Goal: Task Accomplishment & Management: Manage account settings

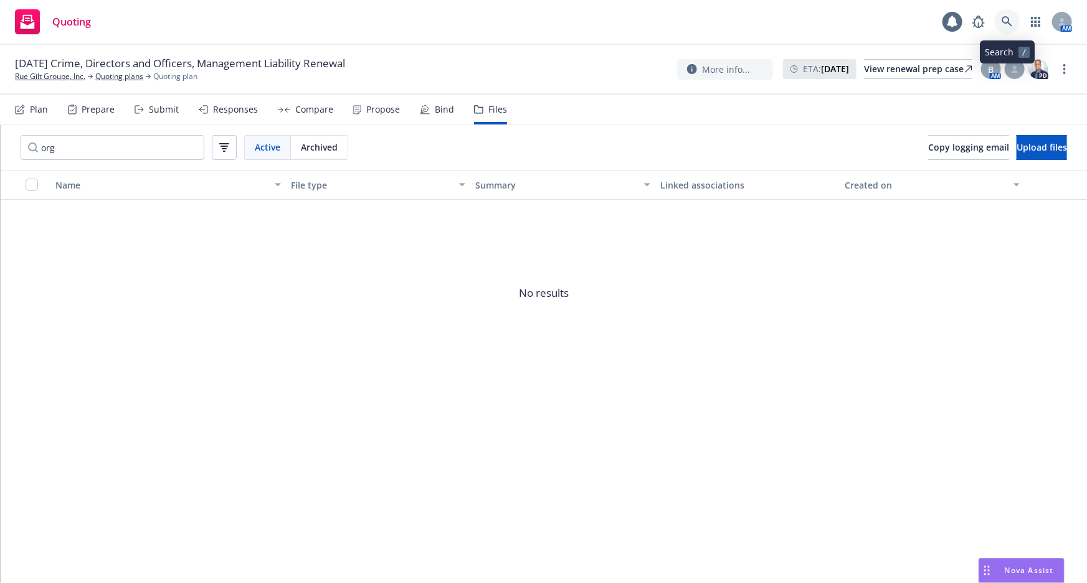
click at [1005, 21] on icon at bounding box center [1006, 21] width 11 height 11
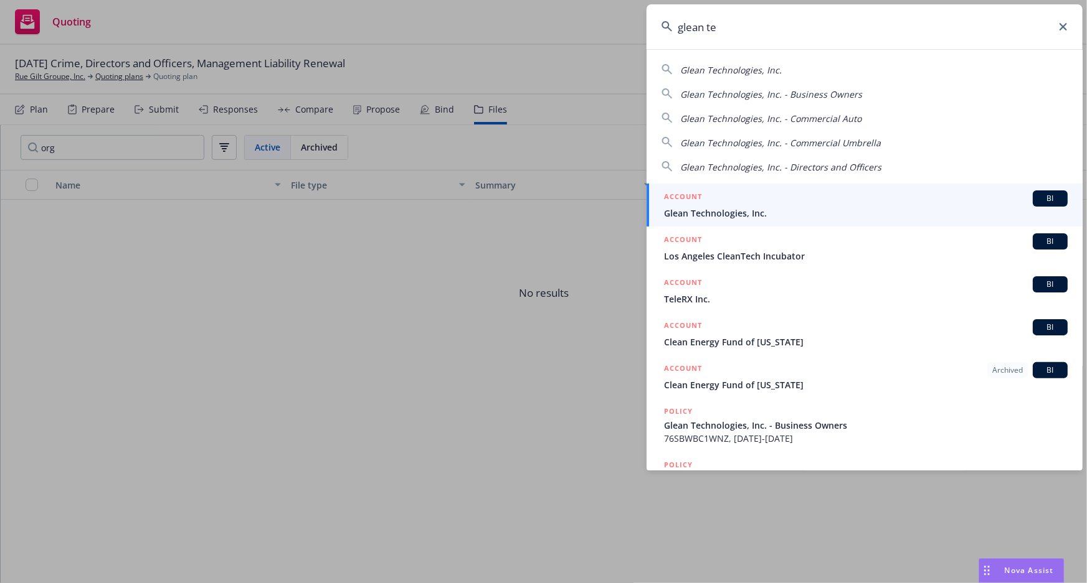
type input "glean te"
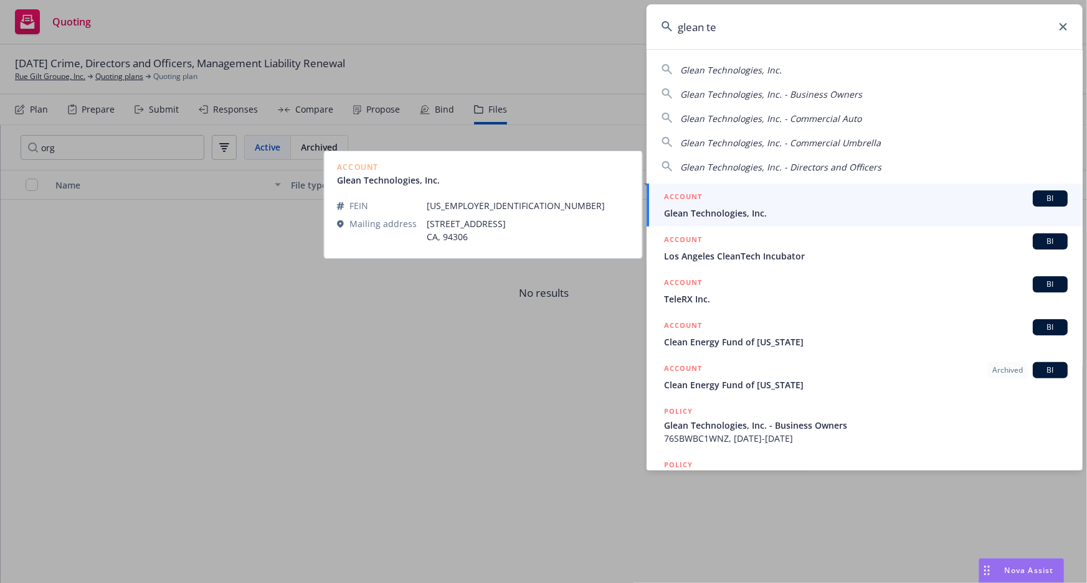
click at [743, 207] on span "Glean Technologies, Inc." at bounding box center [865, 213] width 403 height 13
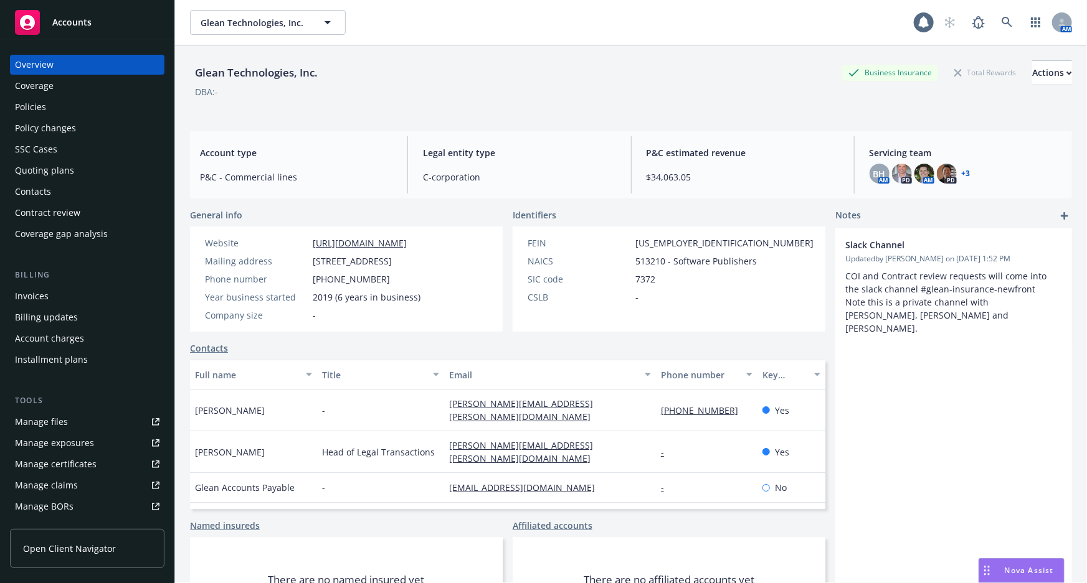
click at [44, 106] on div "Policies" at bounding box center [30, 107] width 31 height 20
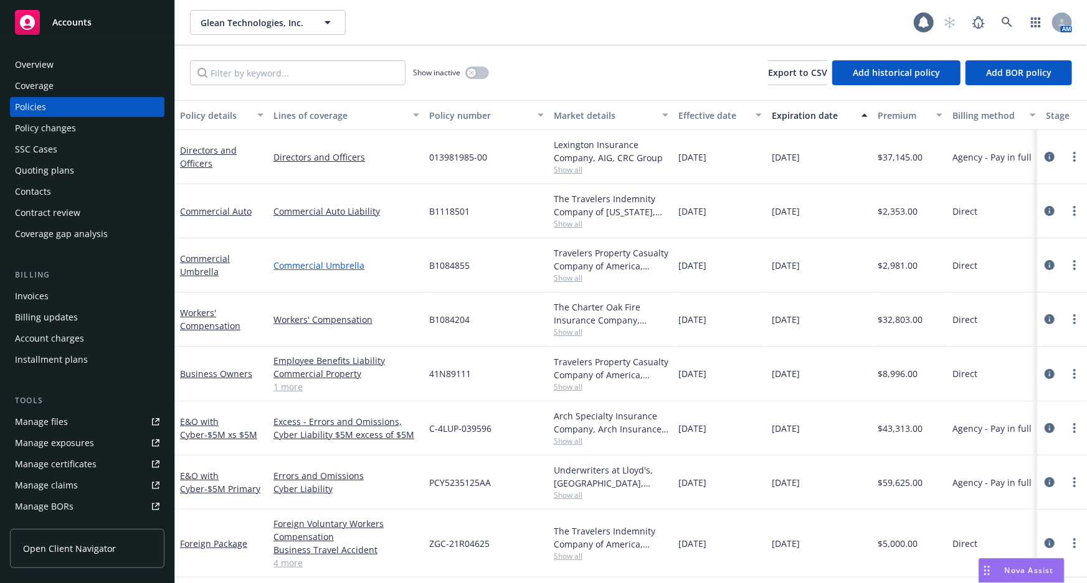
scroll to position [1, 0]
click at [999, 16] on link at bounding box center [1006, 22] width 25 height 25
click at [214, 474] on link "E&O with Cyber - $5M Primary" at bounding box center [220, 482] width 80 height 25
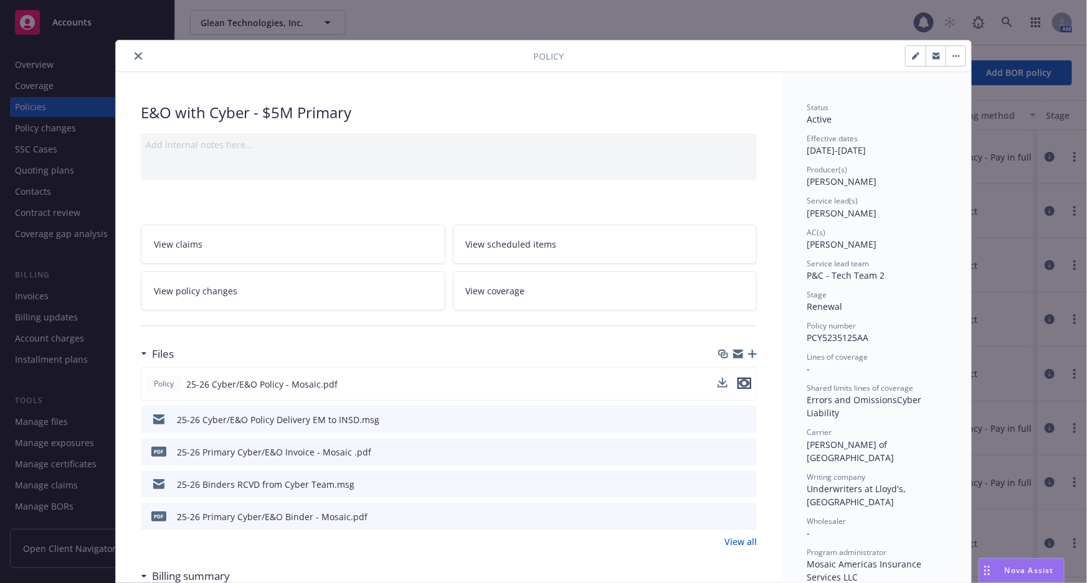
click at [746, 382] on button "preview file" at bounding box center [744, 383] width 14 height 11
click at [739, 479] on icon "preview file" at bounding box center [744, 483] width 11 height 9
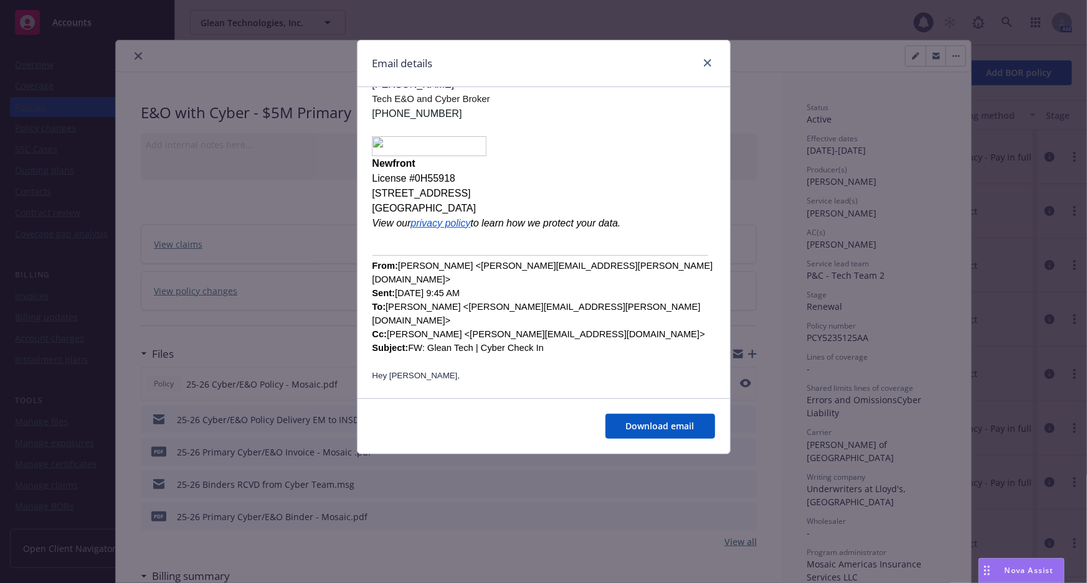
scroll to position [209, 0]
click at [707, 65] on icon "close" at bounding box center [707, 62] width 7 height 7
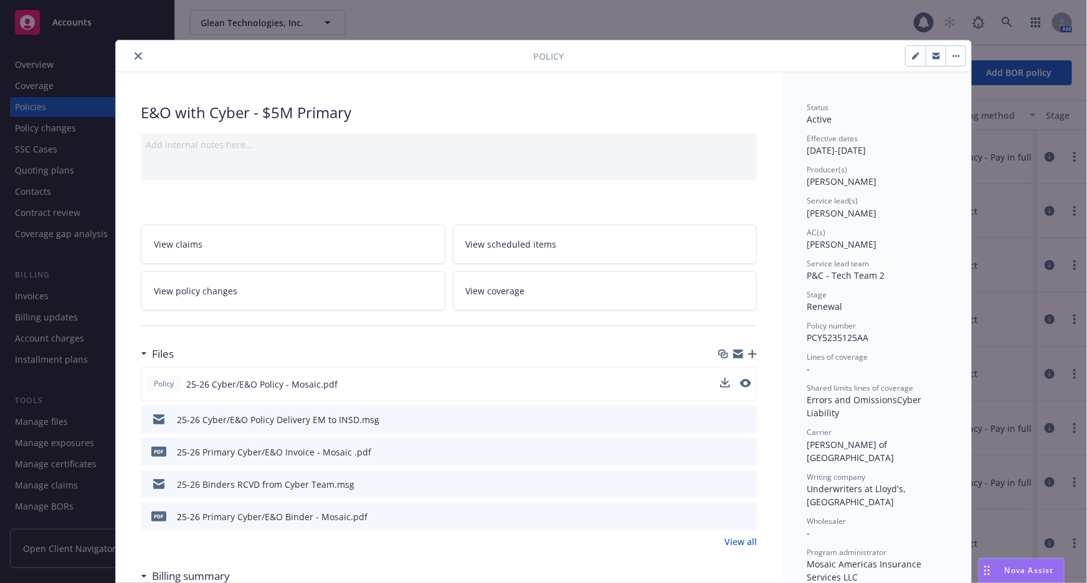
click at [133, 60] on button "close" at bounding box center [138, 56] width 15 height 15
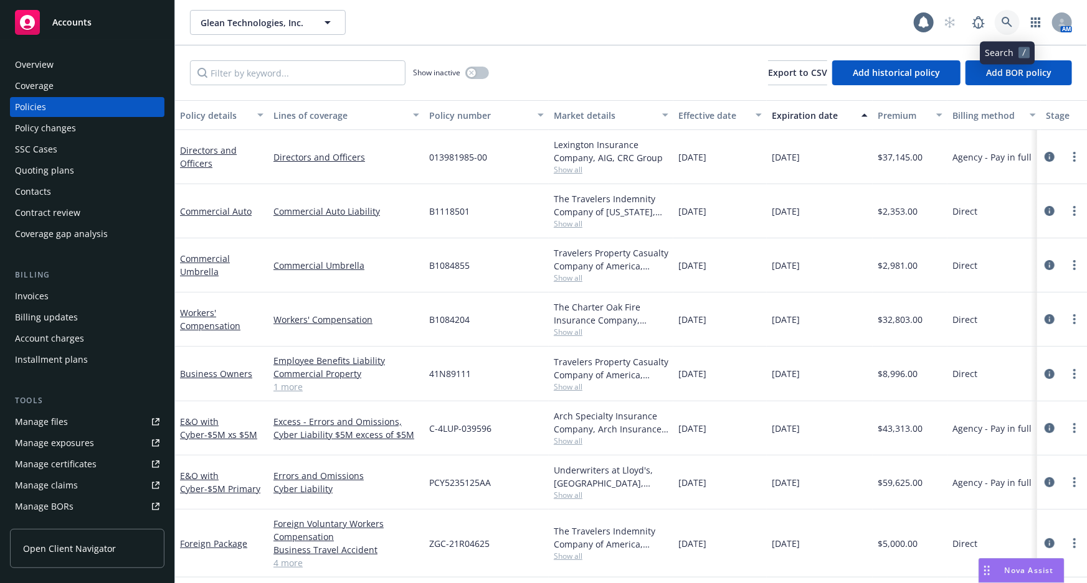
click at [1009, 18] on icon at bounding box center [1006, 22] width 11 height 11
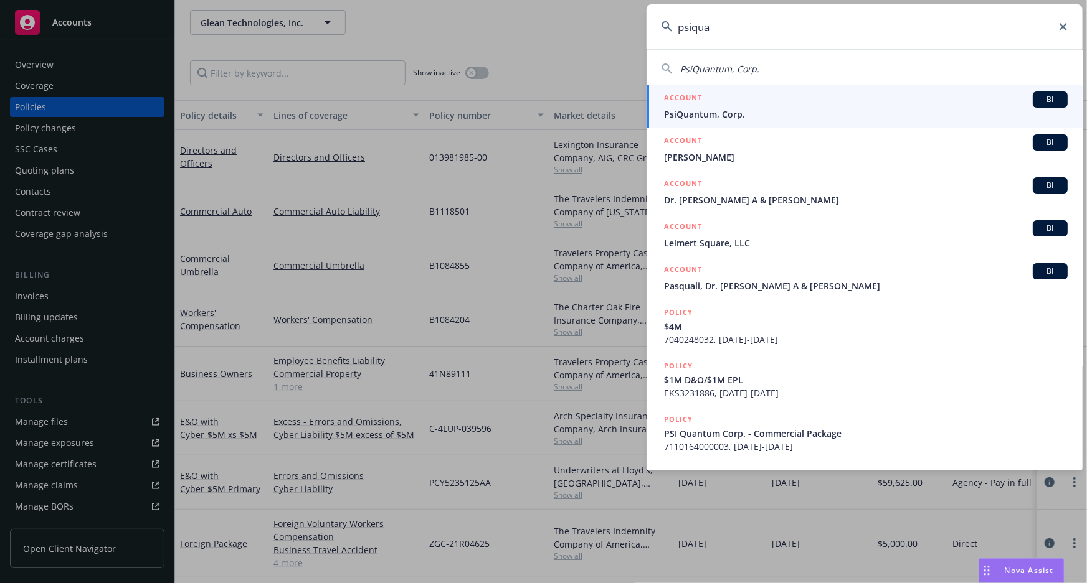
type input "psiqua"
click at [918, 101] on div "ACCOUNT BI" at bounding box center [865, 100] width 403 height 16
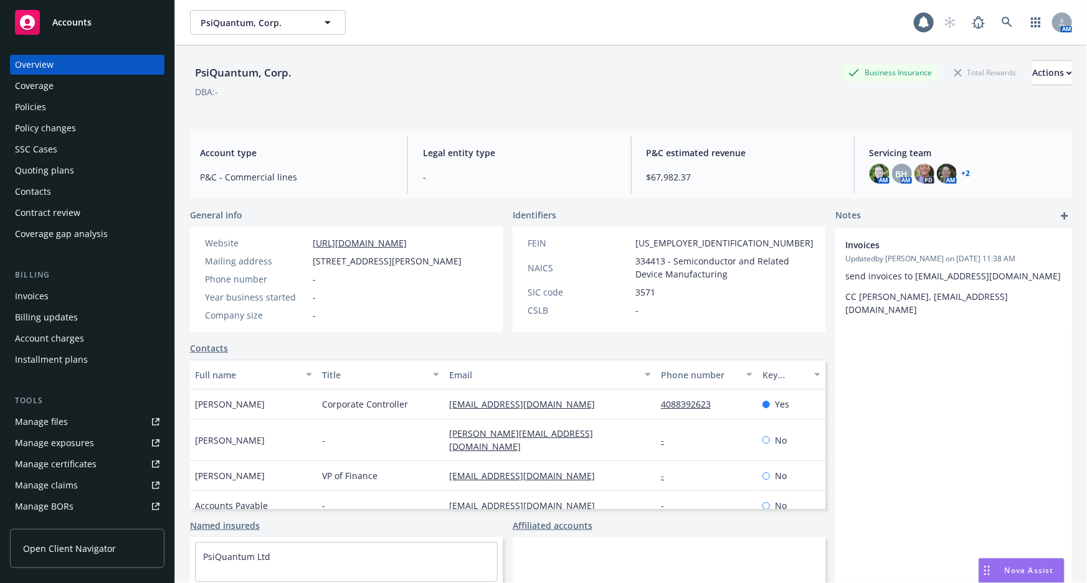
click at [67, 111] on div "Policies" at bounding box center [87, 107] width 144 height 20
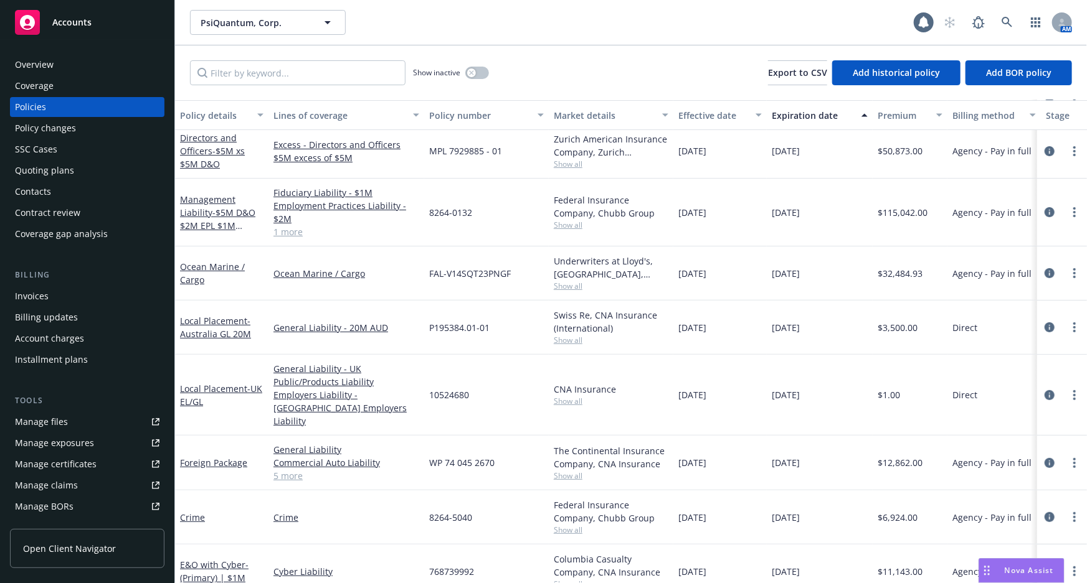
scroll to position [61, 0]
click at [232, 209] on span "- $5M D&O $2M EPL $1M Fiduciary" at bounding box center [217, 225] width 75 height 38
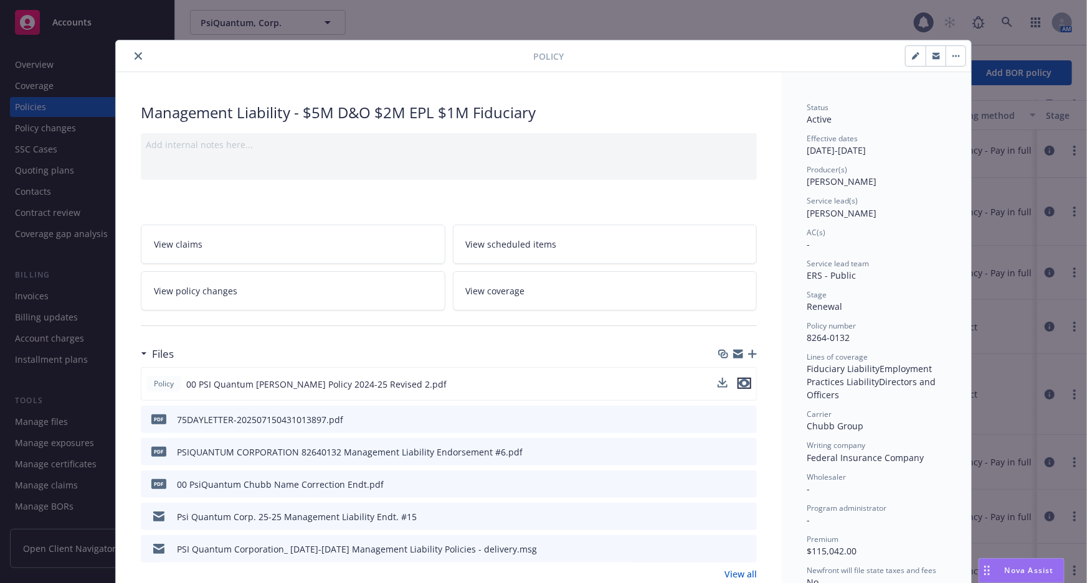
click at [745, 382] on icon "preview file" at bounding box center [743, 383] width 11 height 9
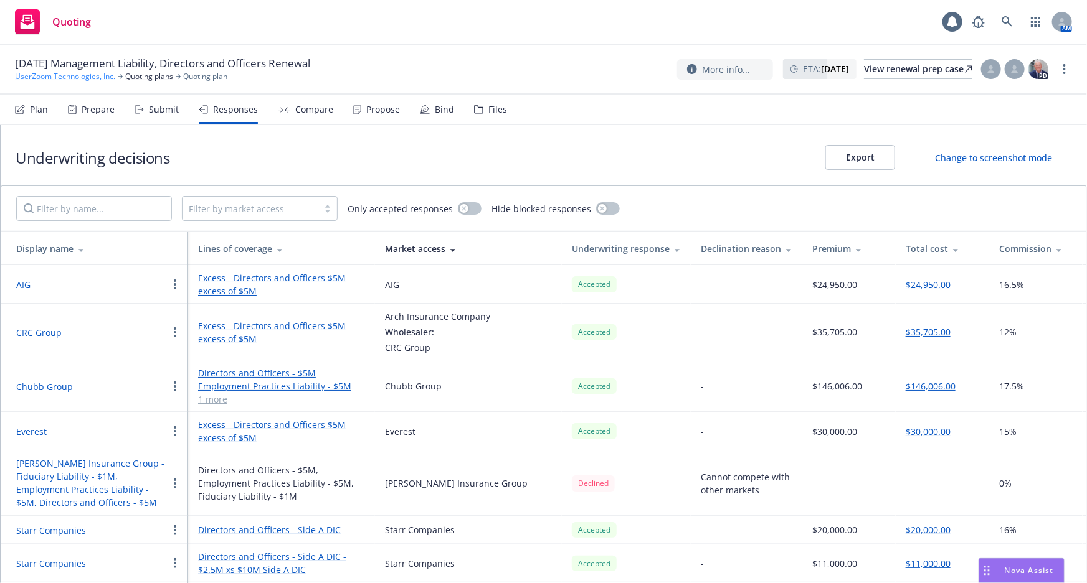
click at [81, 77] on link "UserZoom Technologies, Inc." at bounding box center [65, 76] width 100 height 11
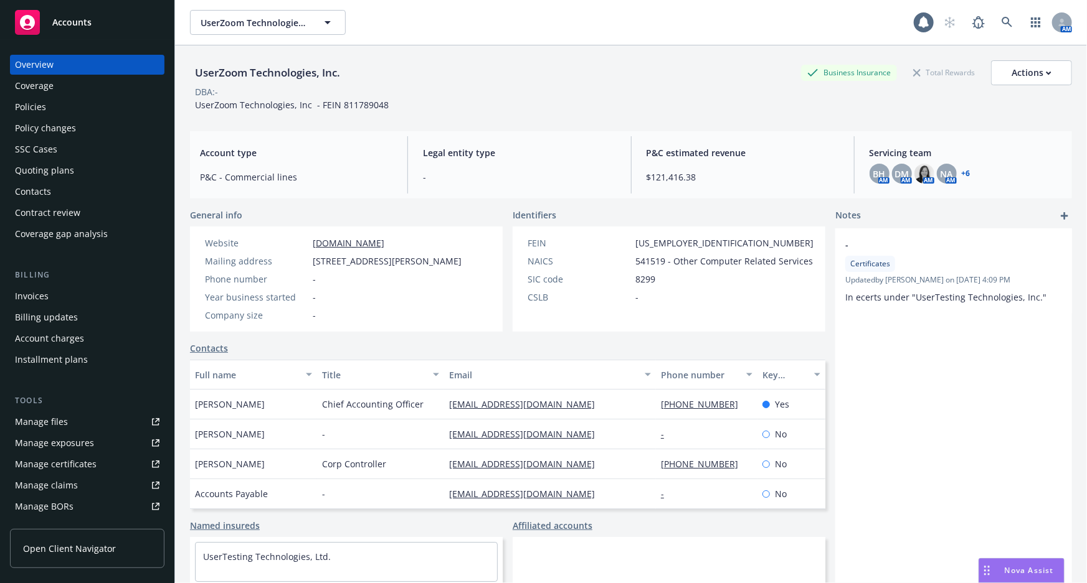
click at [87, 113] on div "Policies" at bounding box center [87, 107] width 144 height 20
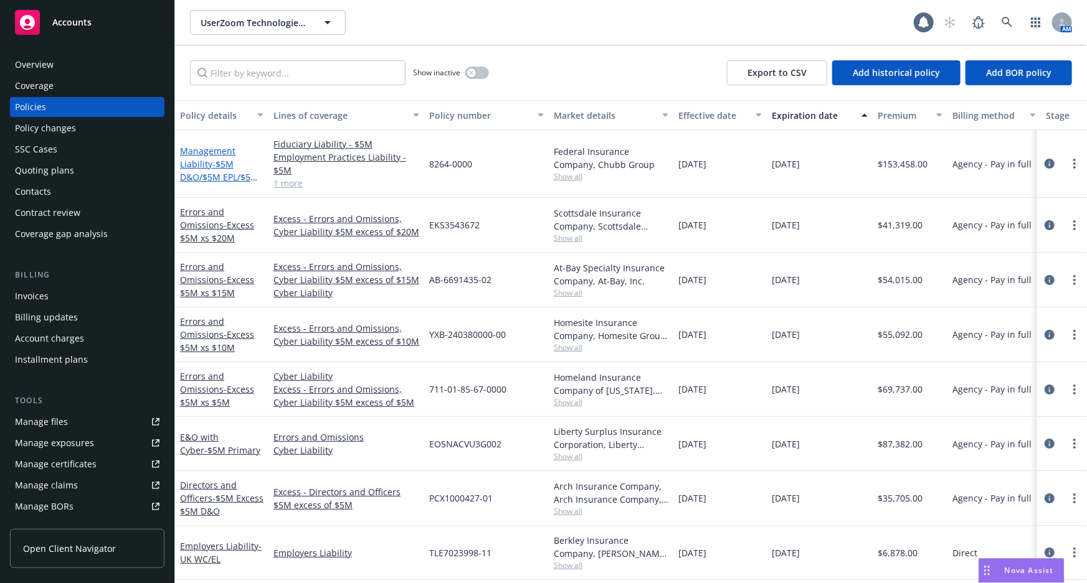
click at [229, 174] on span "- $5M D&O/$5M EPL/$5M FID" at bounding box center [219, 177] width 78 height 38
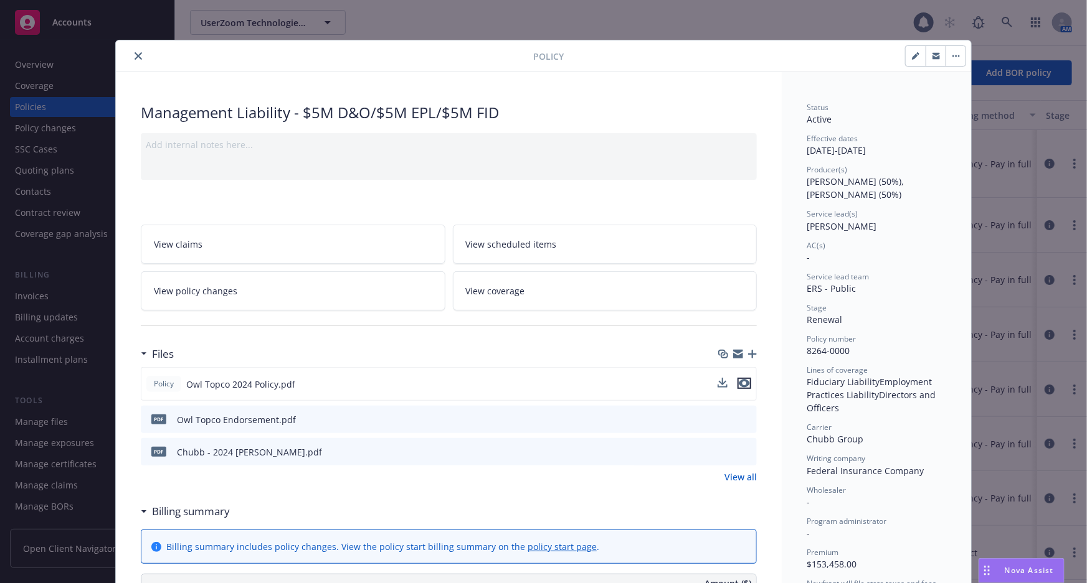
click at [742, 384] on icon "preview file" at bounding box center [743, 383] width 11 height 9
click at [131, 57] on button "close" at bounding box center [138, 56] width 15 height 15
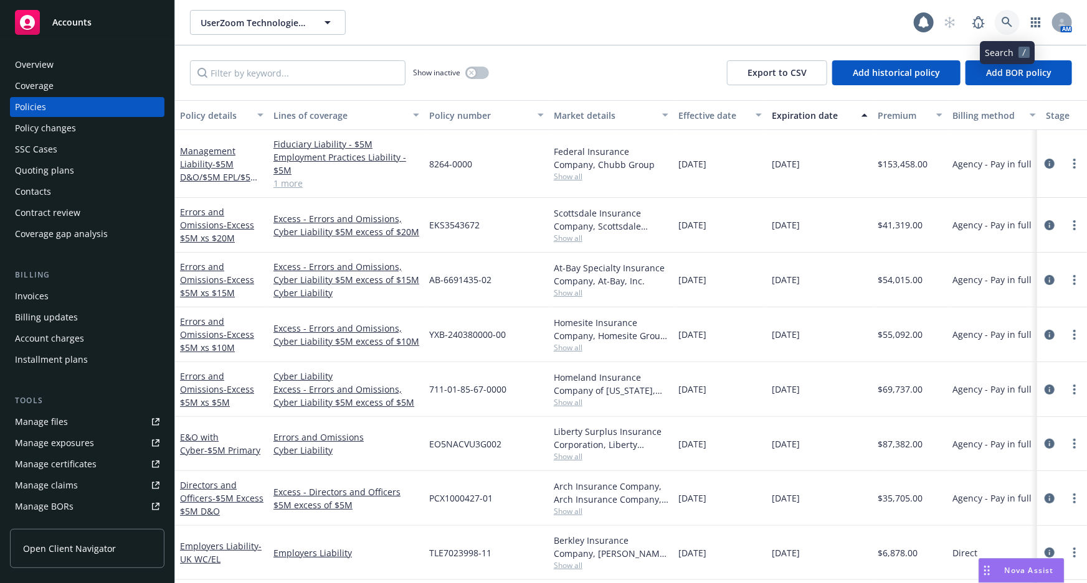
click at [997, 21] on link at bounding box center [1006, 22] width 25 height 25
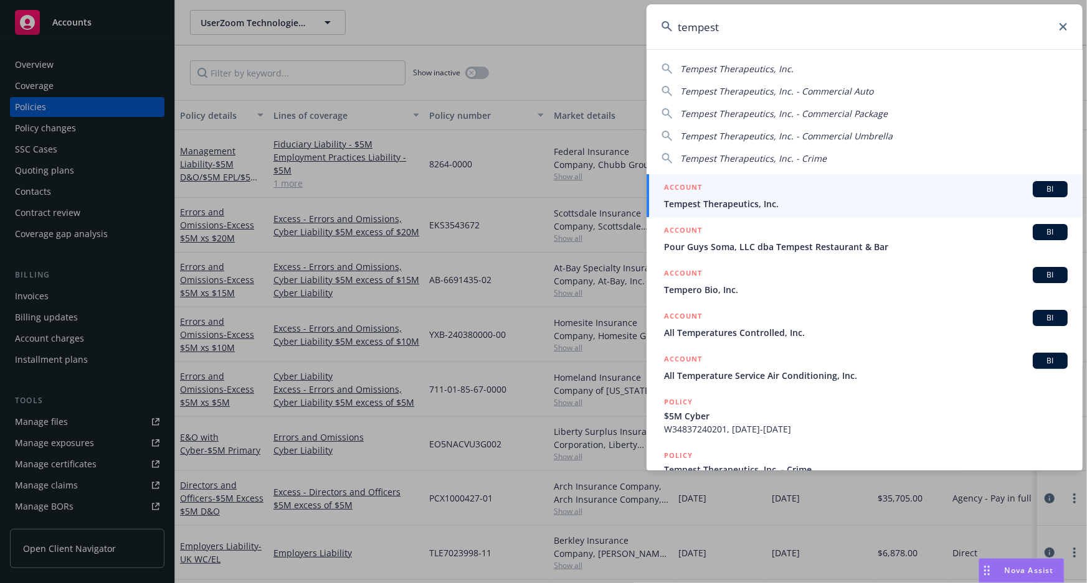
type input "tempest"
click at [795, 205] on span "Tempest Therapeutics, Inc." at bounding box center [865, 203] width 403 height 13
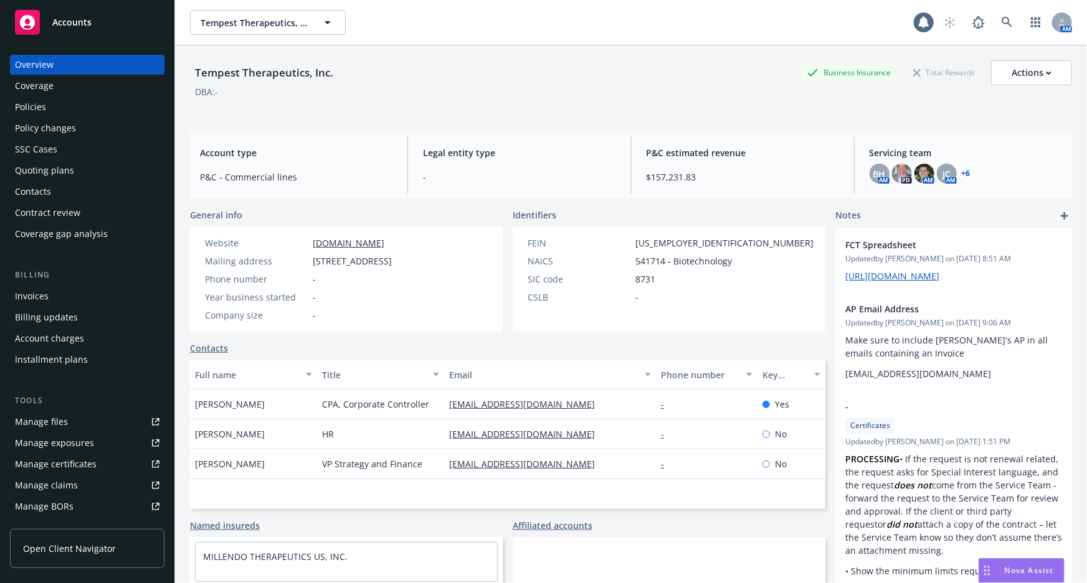
click at [64, 108] on div "Policies" at bounding box center [87, 107] width 144 height 20
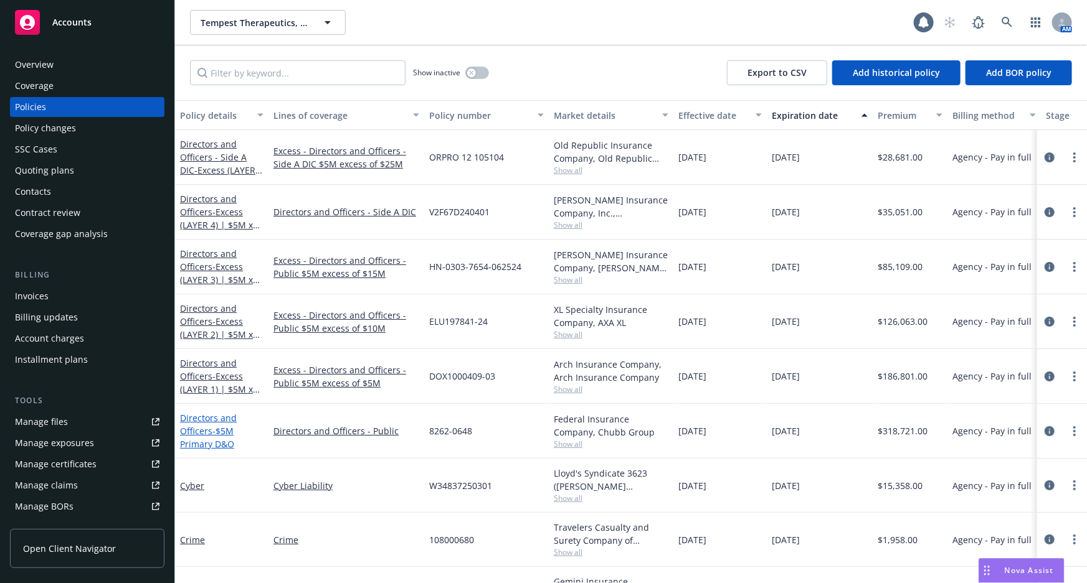
click at [220, 433] on span "- $5M Primary D&O" at bounding box center [207, 437] width 54 height 25
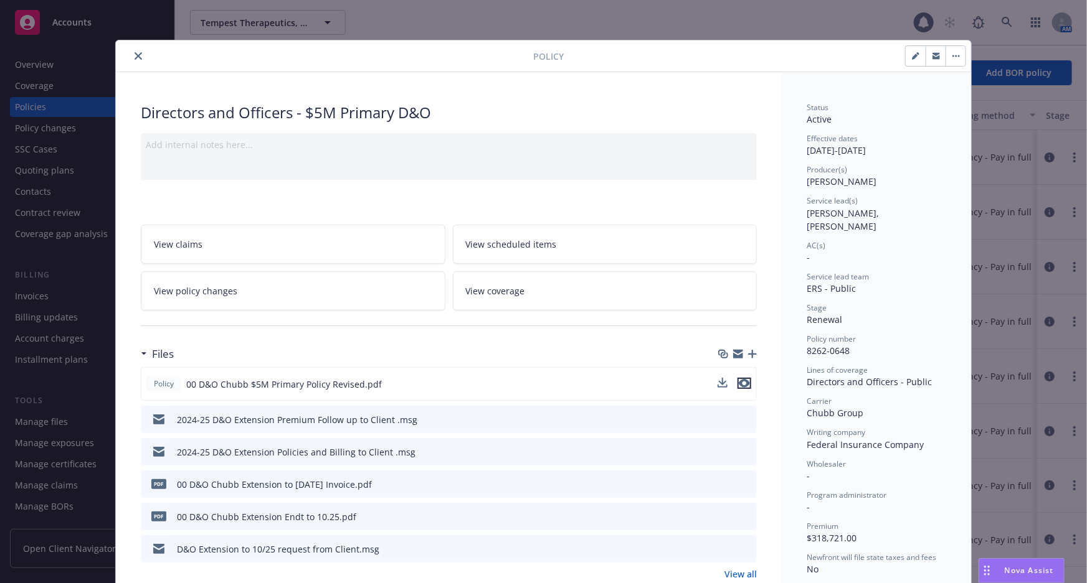
click at [740, 382] on icon "preview file" at bounding box center [743, 383] width 11 height 9
click at [134, 55] on icon "close" at bounding box center [137, 55] width 7 height 7
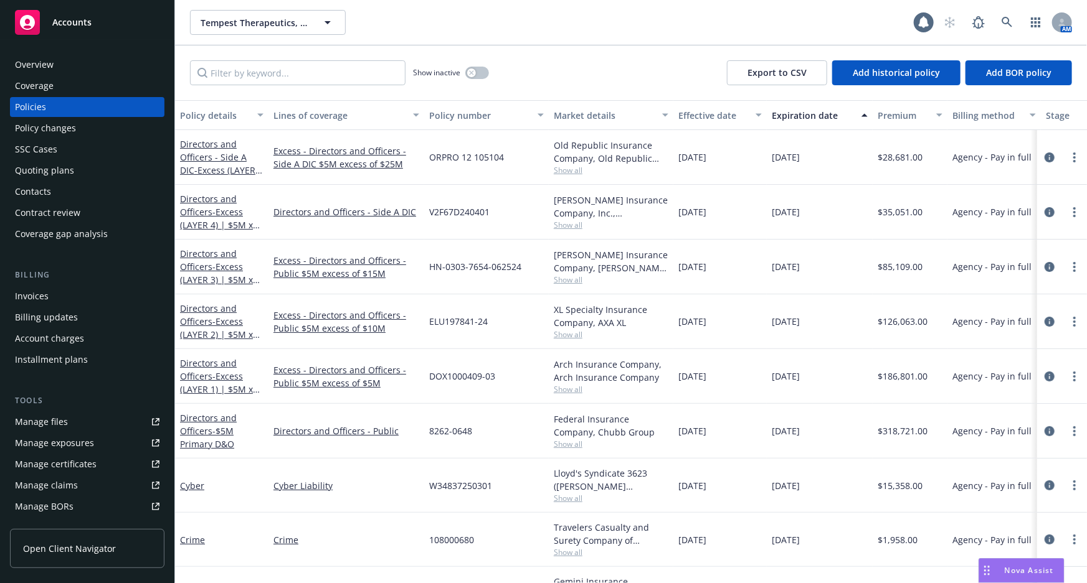
click at [842, 28] on div "Tempest Therapeutics, Inc. Tempest Therapeutics, Inc." at bounding box center [552, 22] width 724 height 25
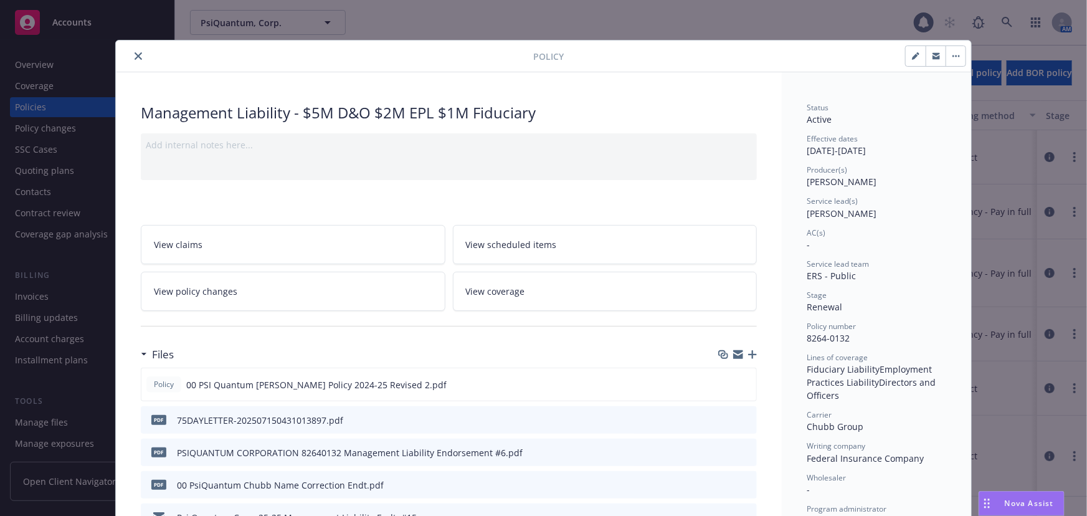
scroll to position [61, 0]
click at [139, 54] on button "close" at bounding box center [138, 56] width 15 height 15
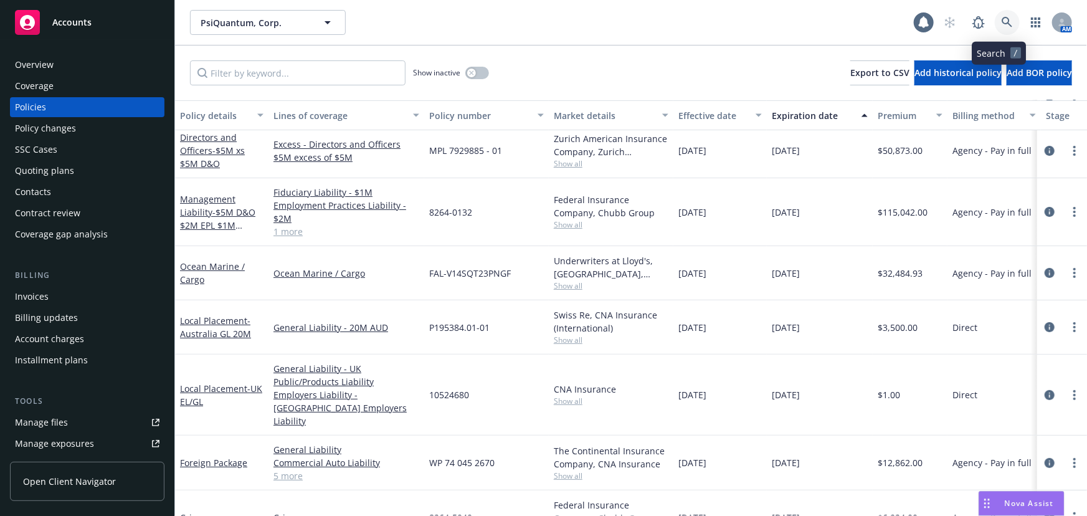
click at [1008, 20] on link at bounding box center [1006, 22] width 25 height 25
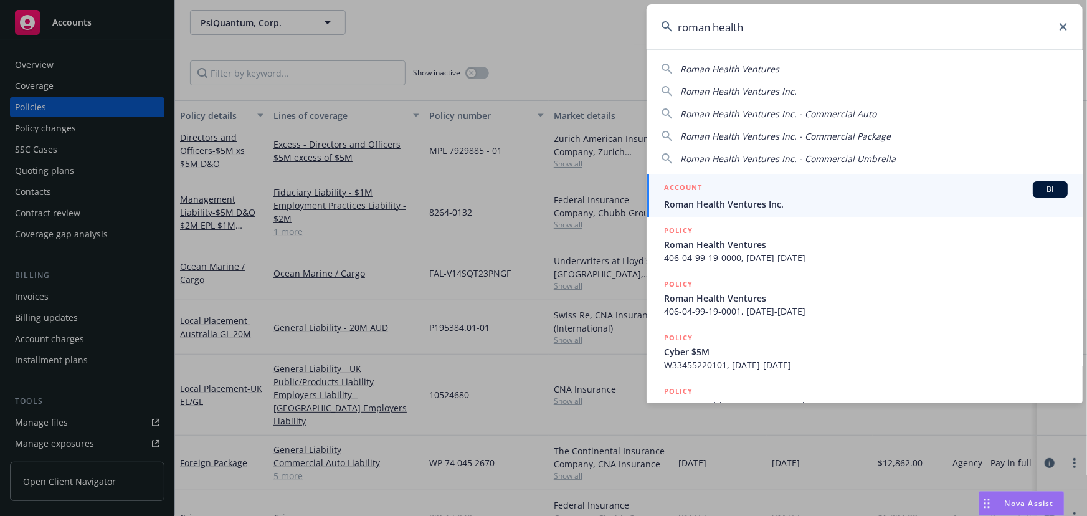
type input "roman health"
click at [821, 205] on span "Roman Health Ventures Inc." at bounding box center [865, 203] width 403 height 13
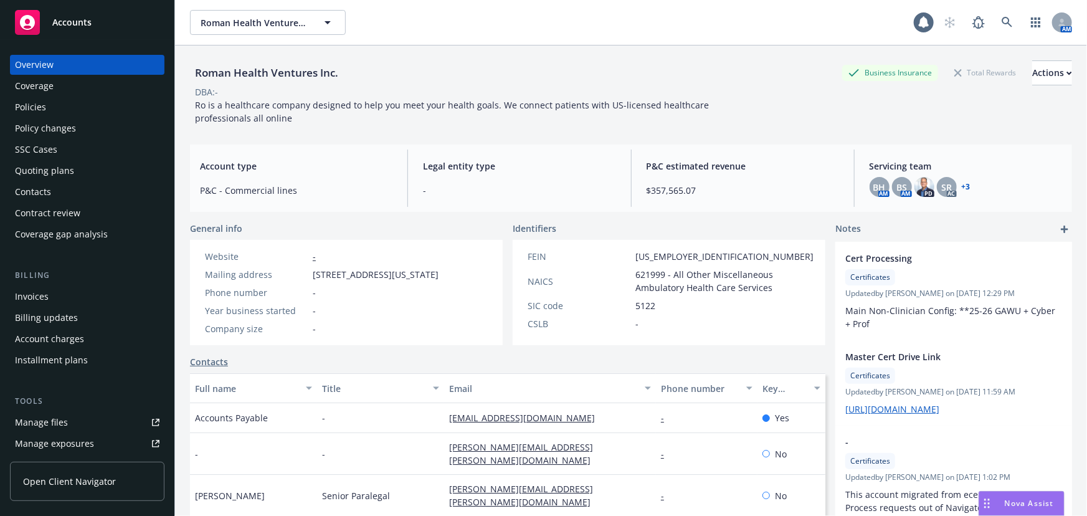
click at [73, 113] on div "Policies" at bounding box center [87, 107] width 144 height 20
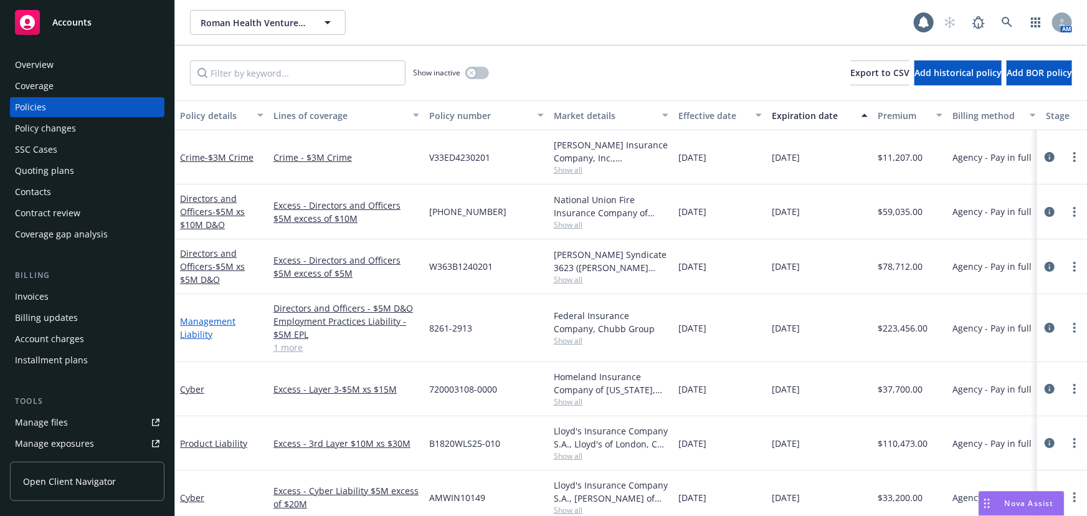
click at [219, 316] on link "Management Liability" at bounding box center [207, 327] width 55 height 25
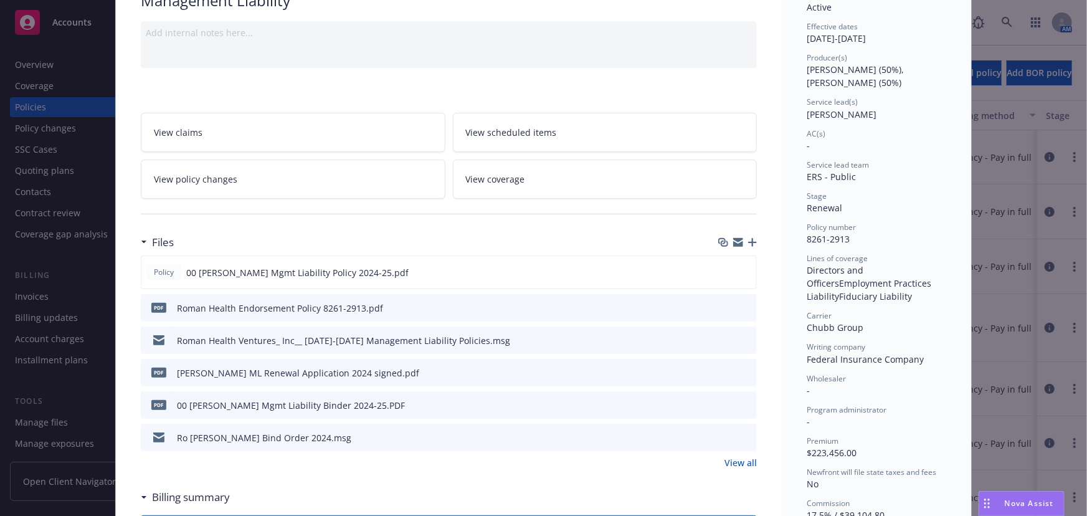
scroll to position [113, 0]
click at [744, 400] on icon "preview file" at bounding box center [744, 403] width 11 height 9
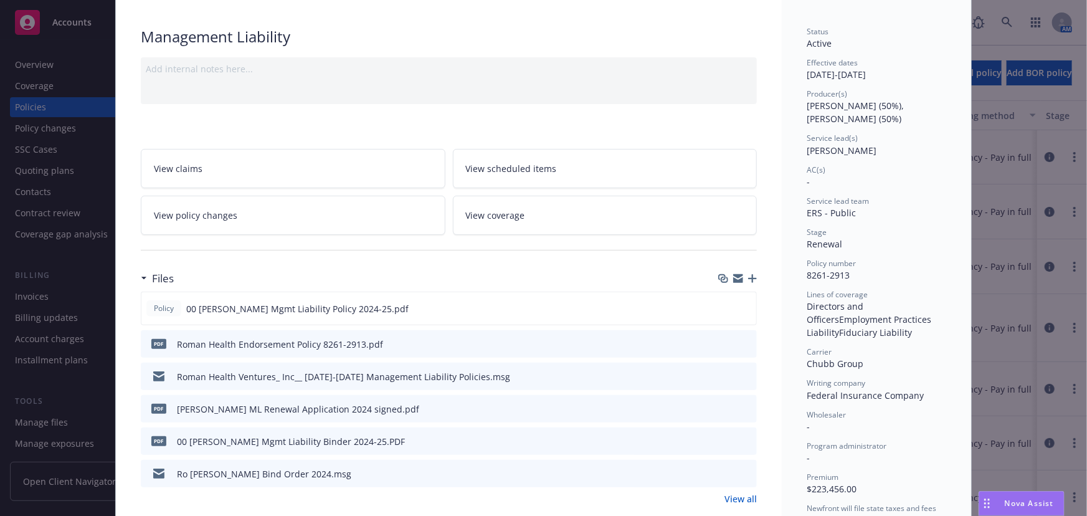
scroll to position [0, 0]
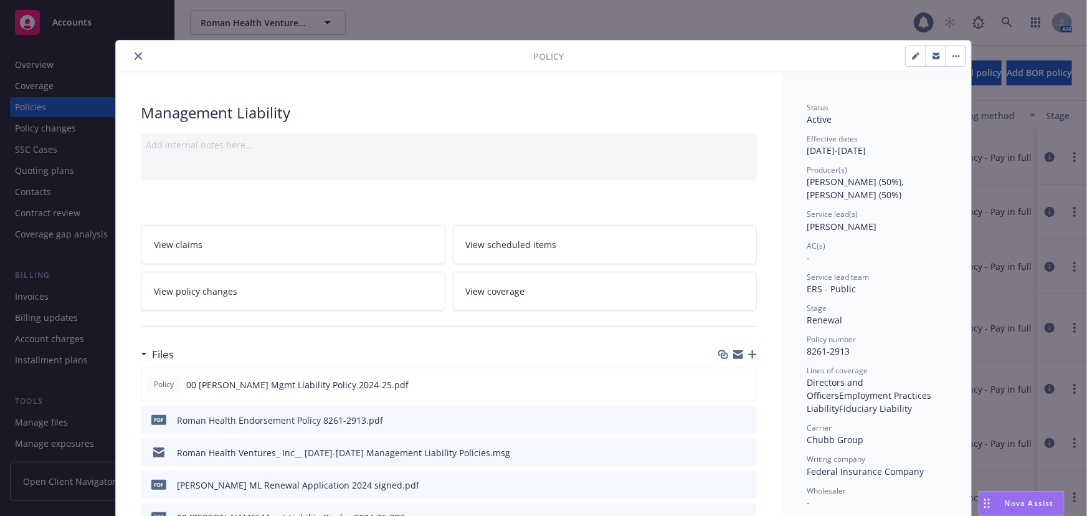
drag, startPoint x: 132, startPoint y: 55, endPoint x: 235, endPoint y: 77, distance: 104.9
click at [134, 55] on icon "close" at bounding box center [137, 55] width 7 height 7
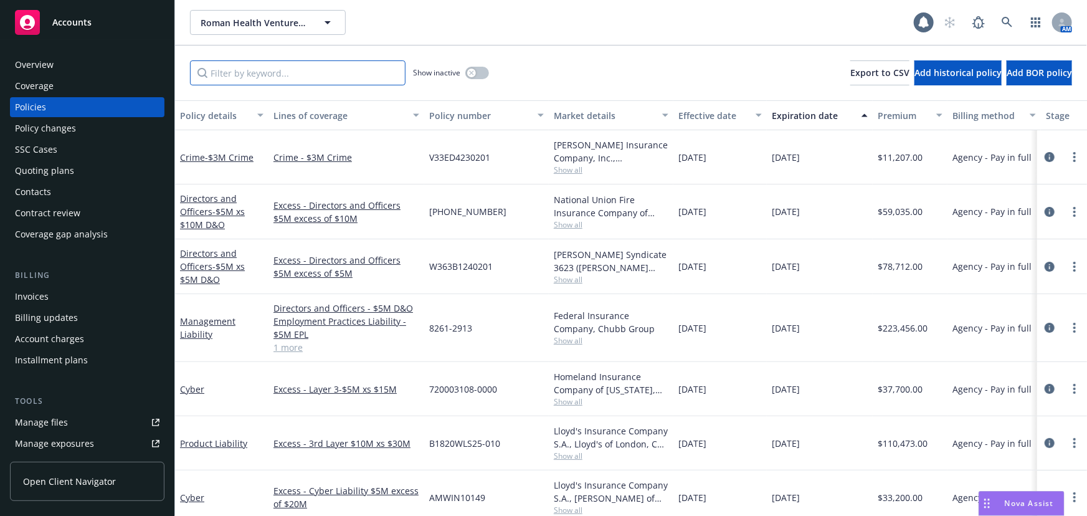
click at [271, 81] on input "Filter by keyword..." at bounding box center [297, 72] width 215 height 25
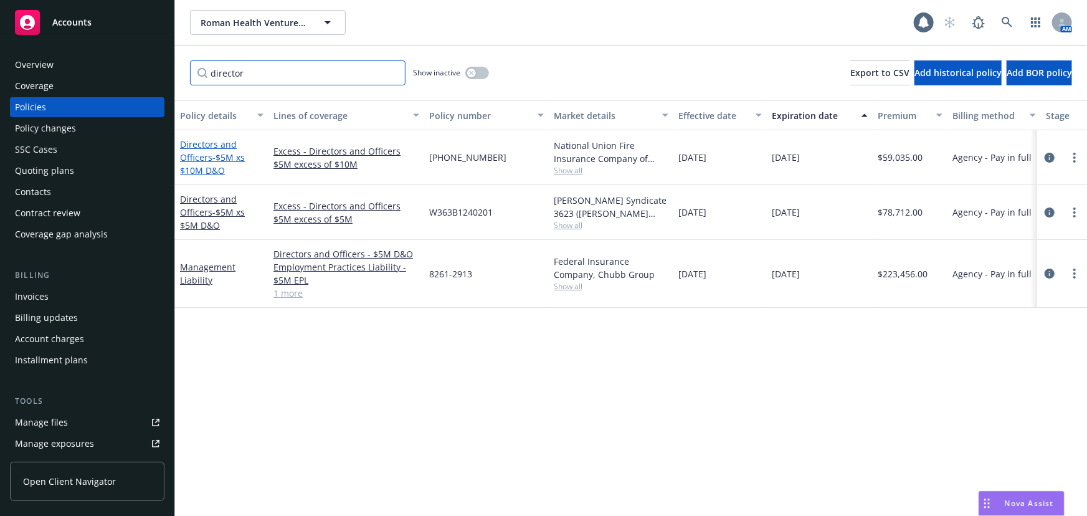
type input "director"
click at [227, 154] on span "- $5M xs $10M D&O" at bounding box center [212, 163] width 65 height 25
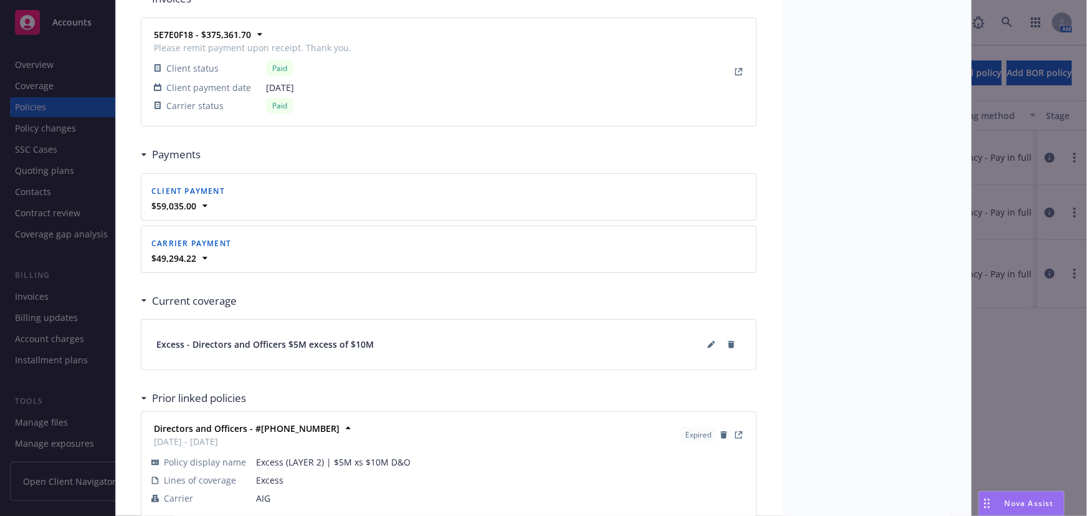
scroll to position [1242, 0]
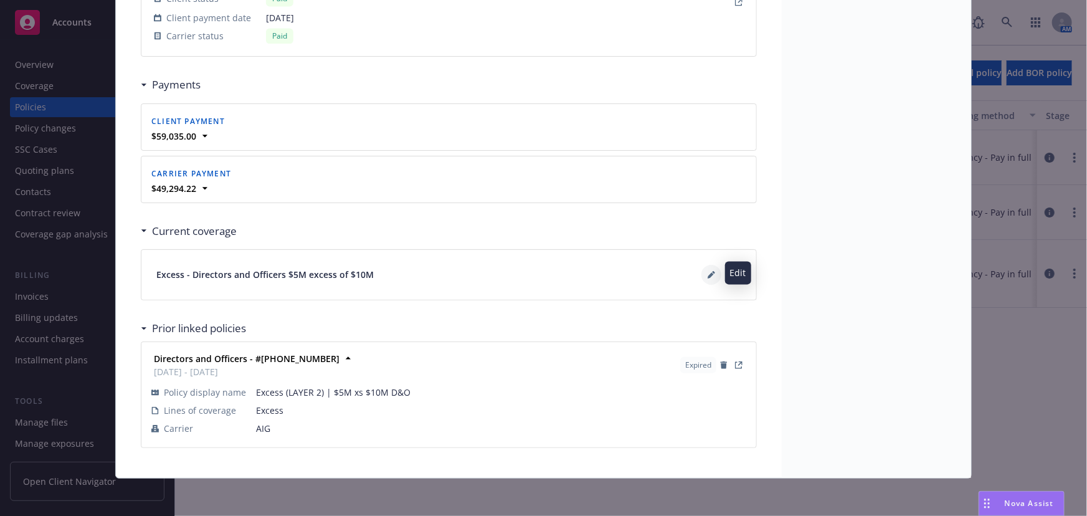
click at [701, 270] on button at bounding box center [711, 275] width 20 height 20
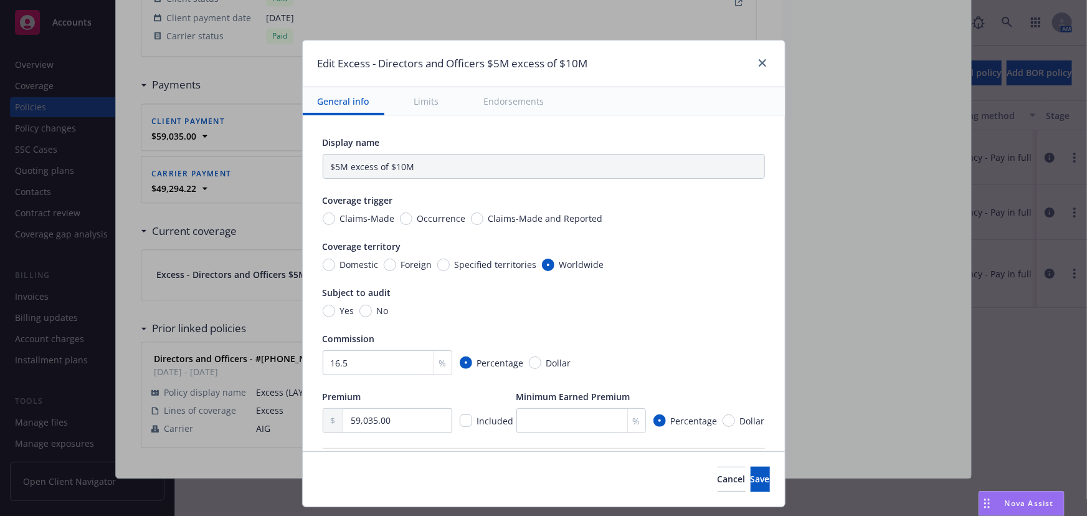
type input "Directors and Officers $5M excess of $10M"
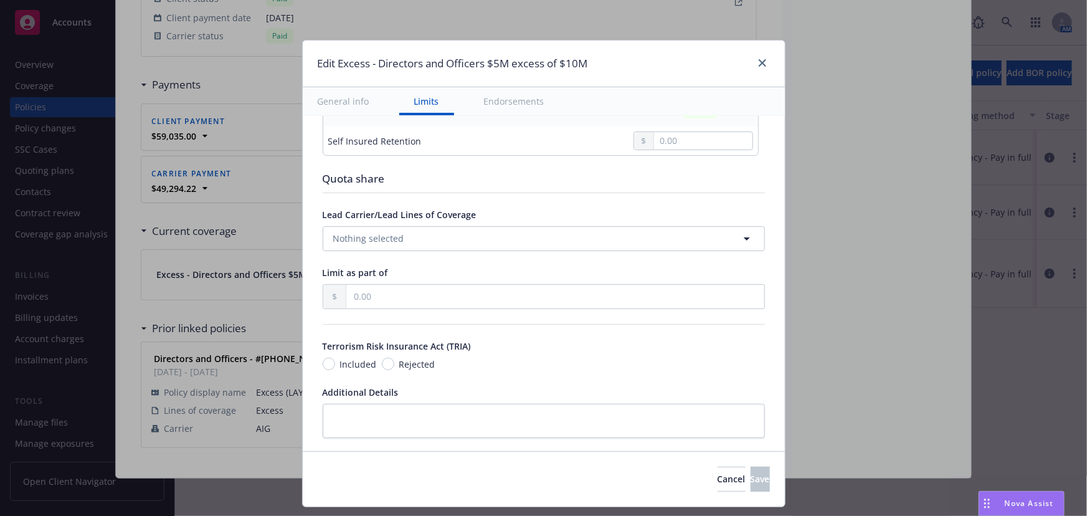
scroll to position [447, 0]
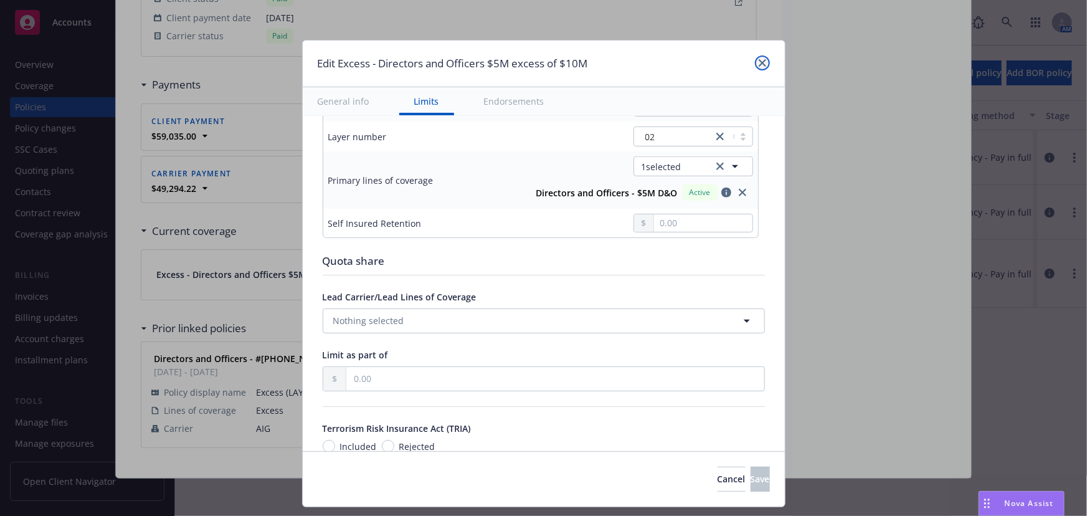
click at [758, 62] on icon "close" at bounding box center [761, 62] width 7 height 7
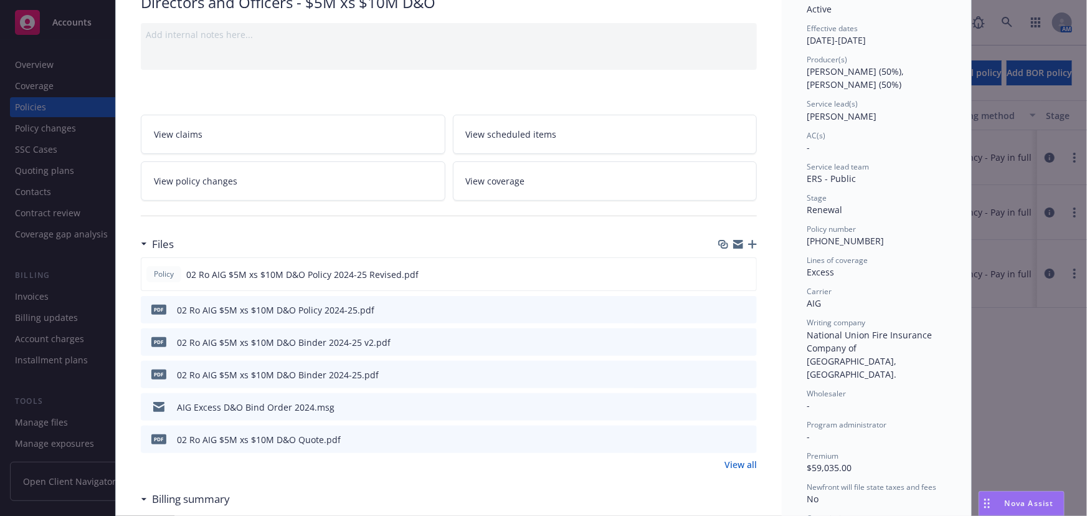
scroll to position [0, 0]
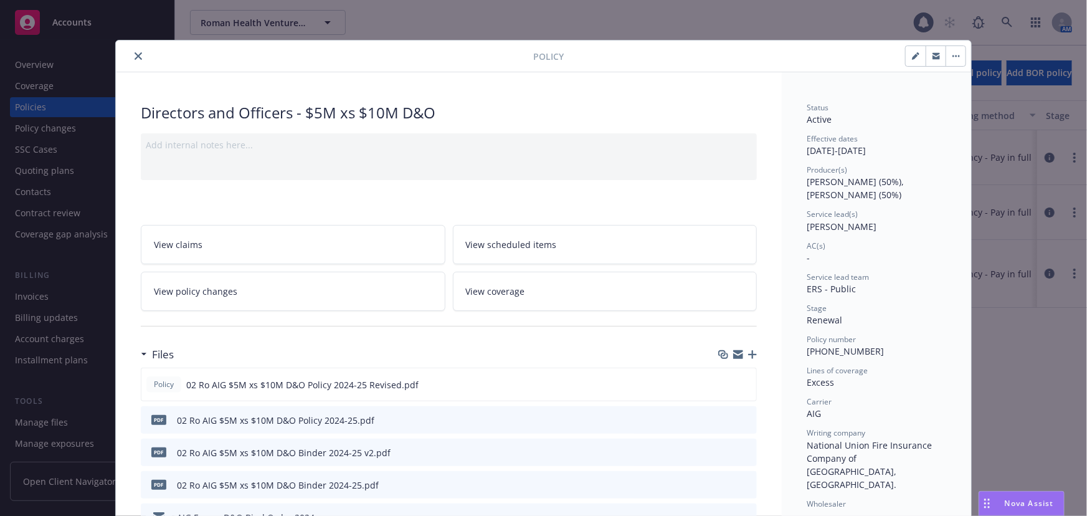
drag, startPoint x: 138, startPoint y: 54, endPoint x: 159, endPoint y: 50, distance: 21.5
click at [138, 54] on button "close" at bounding box center [138, 56] width 15 height 15
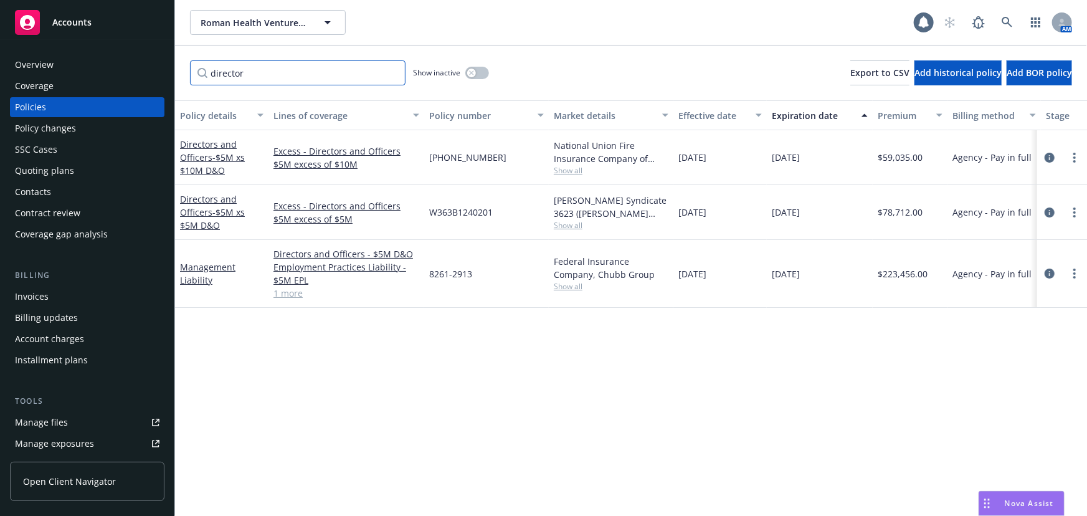
drag, startPoint x: 253, startPoint y: 73, endPoint x: 291, endPoint y: 75, distance: 38.0
click at [253, 73] on input "director" at bounding box center [297, 72] width 215 height 25
drag, startPoint x: 291, startPoint y: 75, endPoint x: 134, endPoint y: 68, distance: 157.1
click at [134, 69] on div "Accounts Overview Coverage Policies Policy changes SSC Cases Quoting plans Cont…" at bounding box center [543, 258] width 1087 height 516
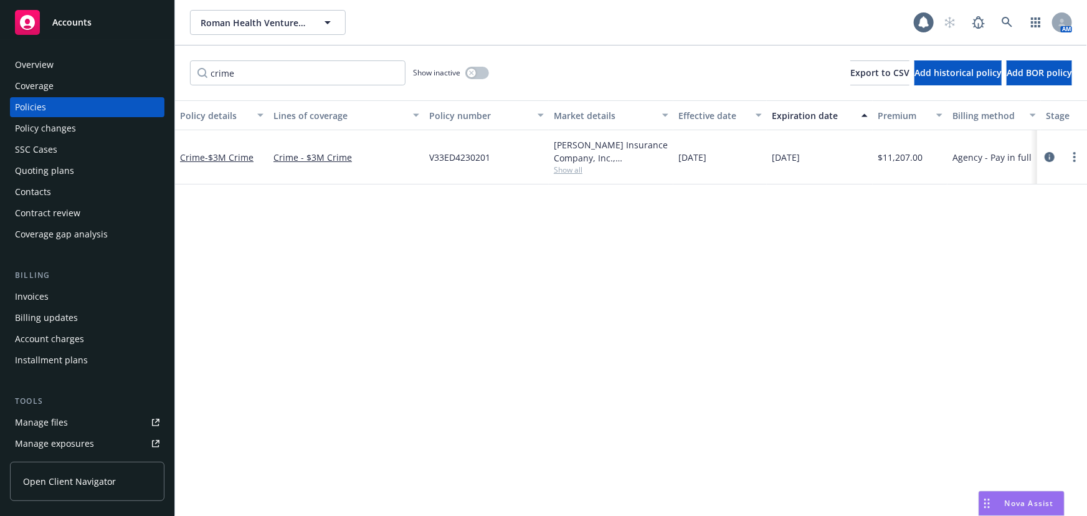
click at [270, 59] on div "crime Show inactive Export to CSV Add historical policy Add BOR policy" at bounding box center [631, 72] width 912 height 55
click at [242, 65] on input "crime" at bounding box center [297, 72] width 215 height 25
drag, startPoint x: 272, startPoint y: 74, endPoint x: 170, endPoint y: 78, distance: 102.2
click at [170, 78] on div "Accounts Overview Coverage Policies Policy changes SSC Cases Quoting plans Cont…" at bounding box center [543, 258] width 1087 height 516
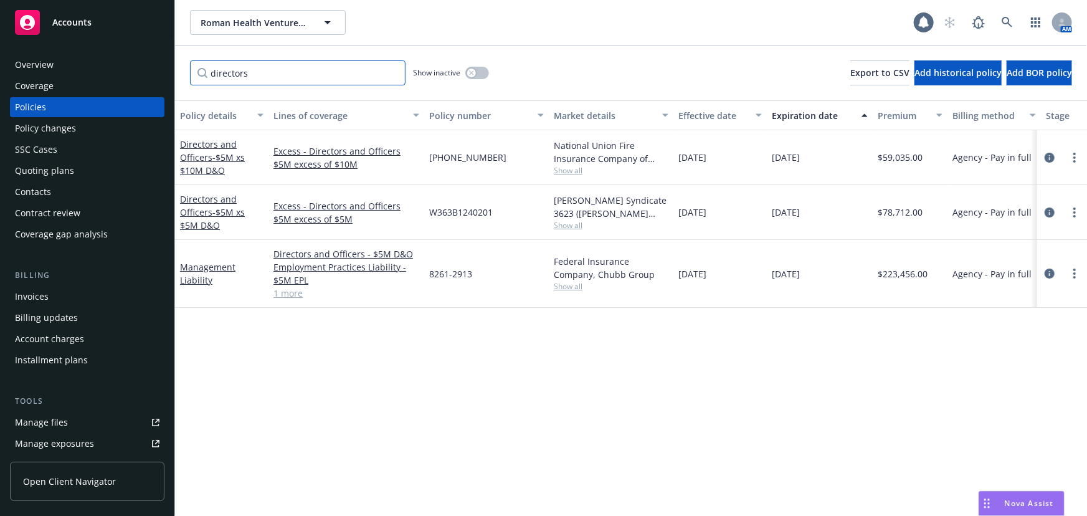
type input "directors"
click at [1016, 19] on link at bounding box center [1006, 22] width 25 height 25
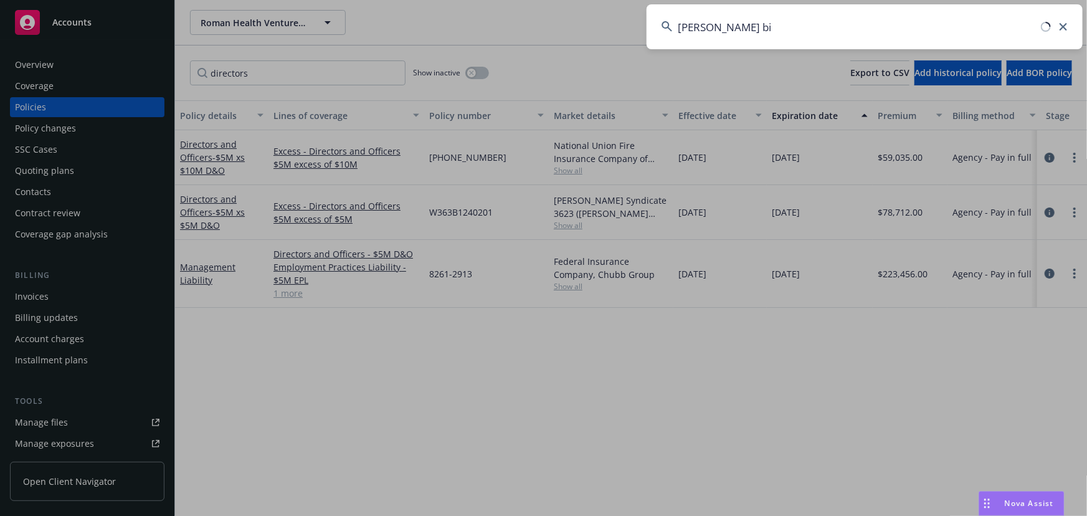
type input "asher bio"
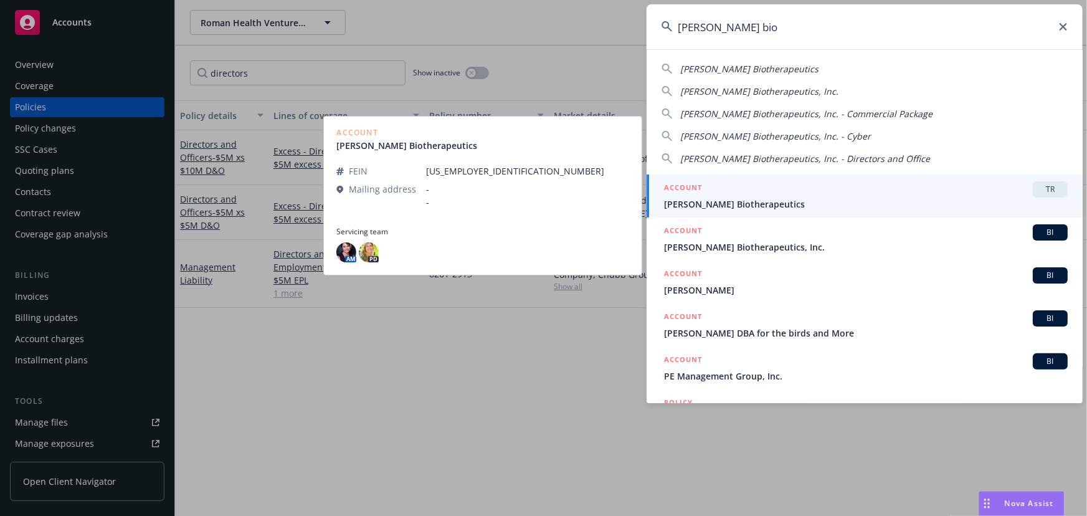
drag, startPoint x: 740, startPoint y: 250, endPoint x: 811, endPoint y: 226, distance: 74.8
click at [740, 250] on span "Asher Biotherapeutics, Inc." at bounding box center [865, 246] width 403 height 13
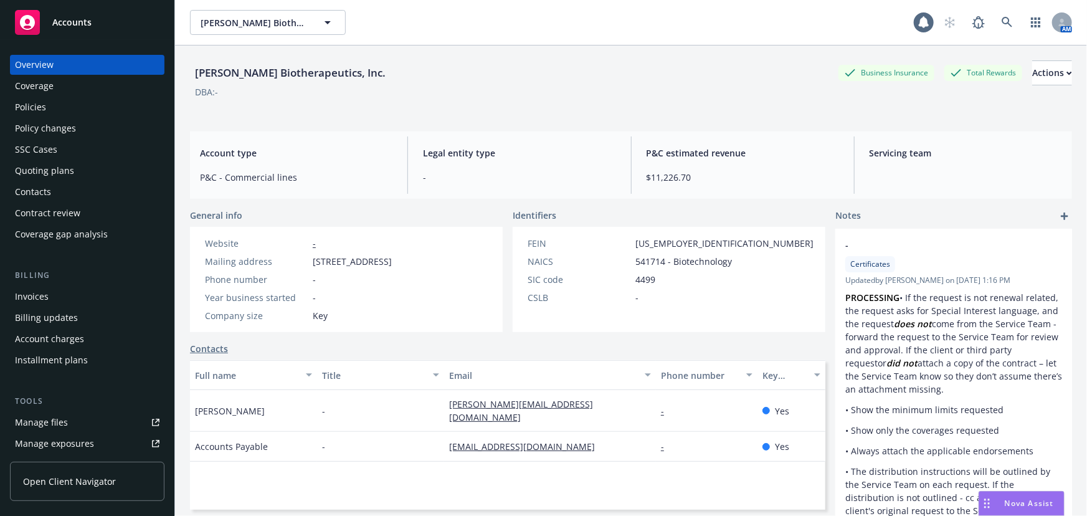
click at [65, 171] on div "Quoting plans" at bounding box center [44, 171] width 59 height 20
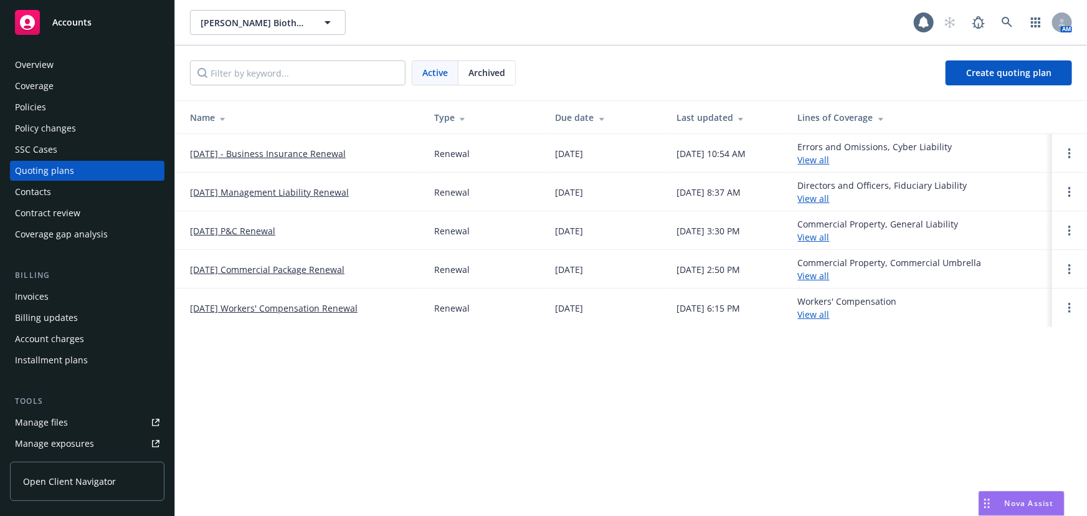
click at [332, 194] on link "10/01/25 Management Liability Renewal" at bounding box center [269, 192] width 159 height 13
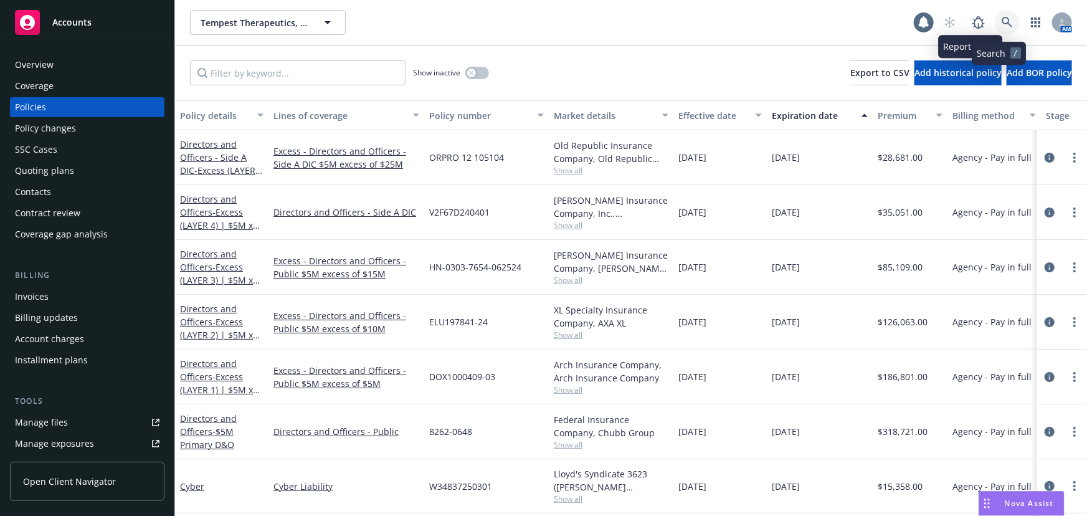
click at [994, 15] on link at bounding box center [1006, 22] width 25 height 25
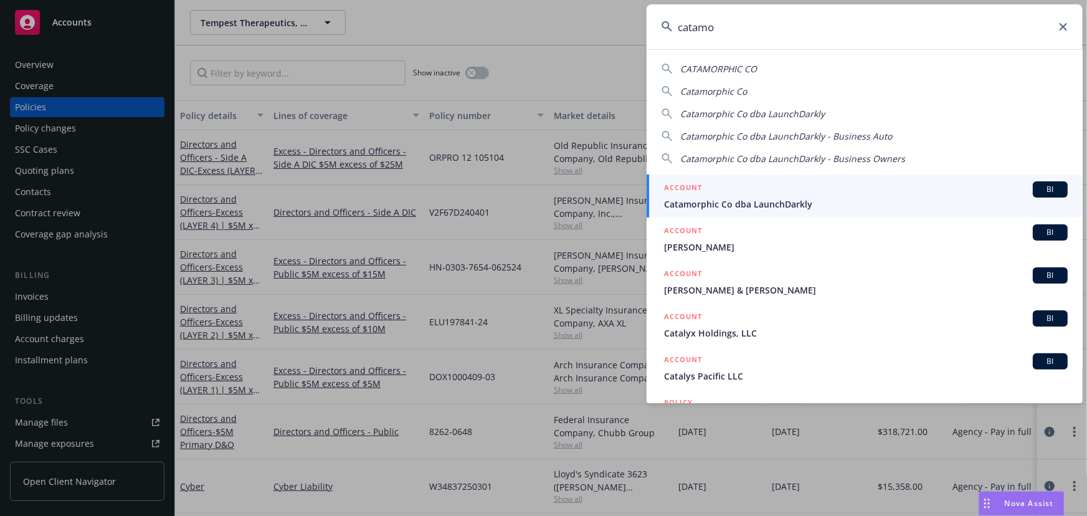
type input "catamo"
click at [769, 206] on span "Catamorphic Co dba LaunchDarkly" at bounding box center [865, 203] width 403 height 13
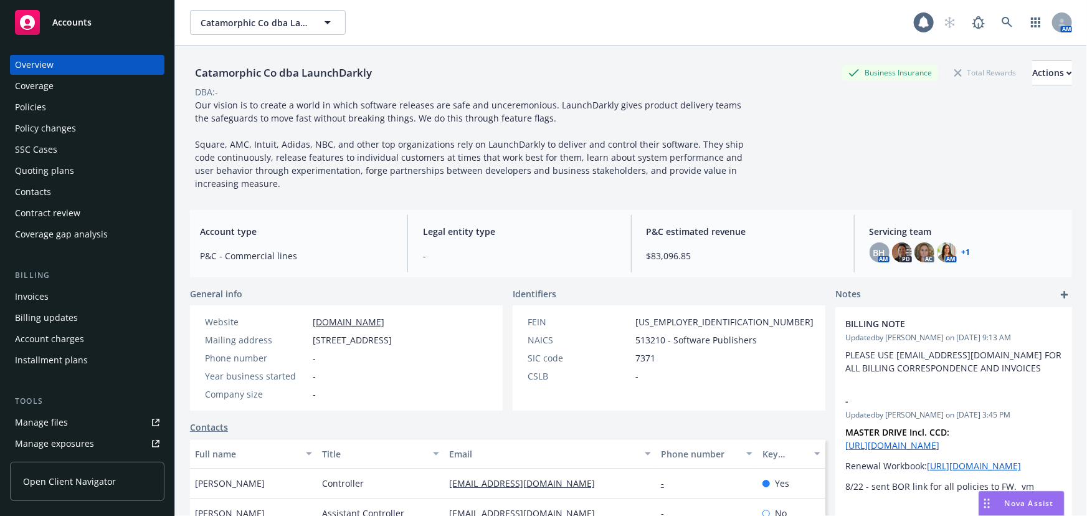
click at [81, 169] on div "Quoting plans" at bounding box center [87, 171] width 144 height 20
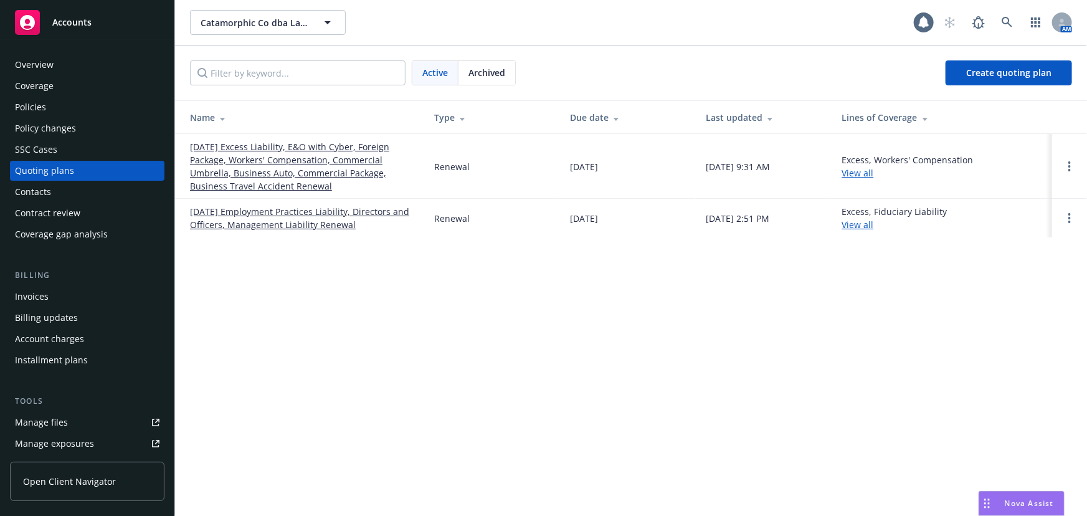
click at [317, 217] on link "10/31/25 Employment Practices Liability, Directors and Officers, Management Lia…" at bounding box center [302, 218] width 224 height 26
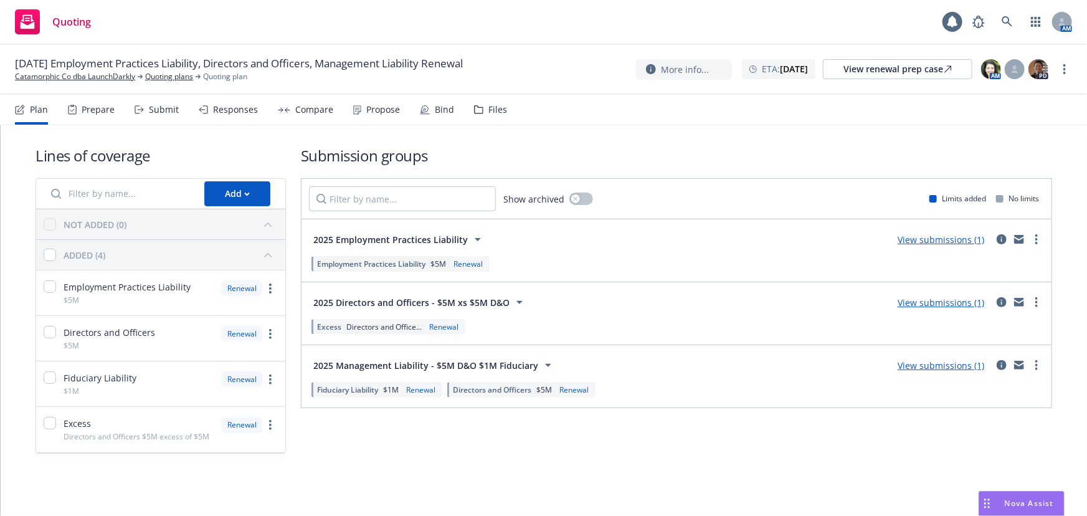
click at [175, 113] on div "Submit" at bounding box center [156, 110] width 44 height 30
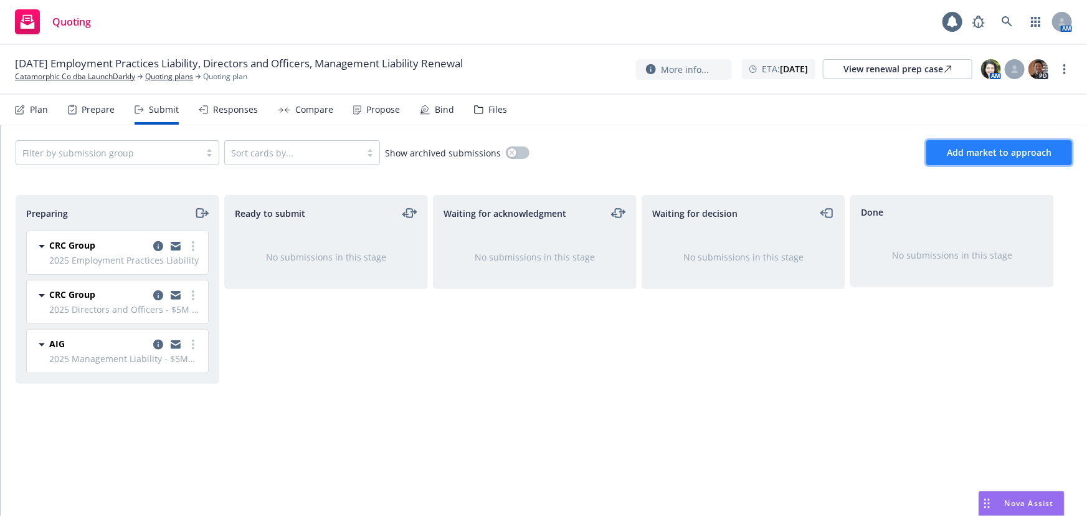
click at [959, 154] on span "Add market to approach" at bounding box center [998, 152] width 105 height 12
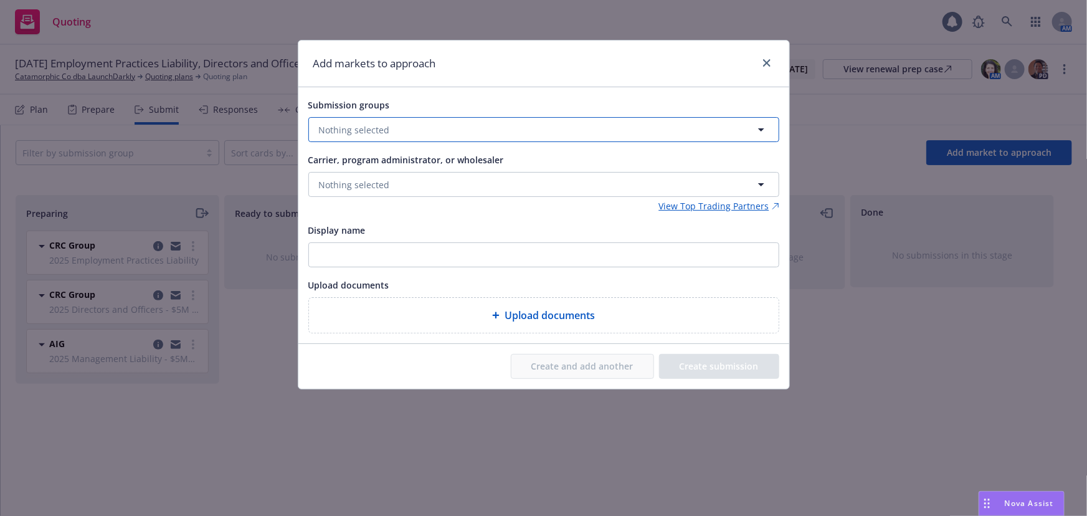
click at [492, 136] on button "Nothing selected" at bounding box center [543, 129] width 471 height 25
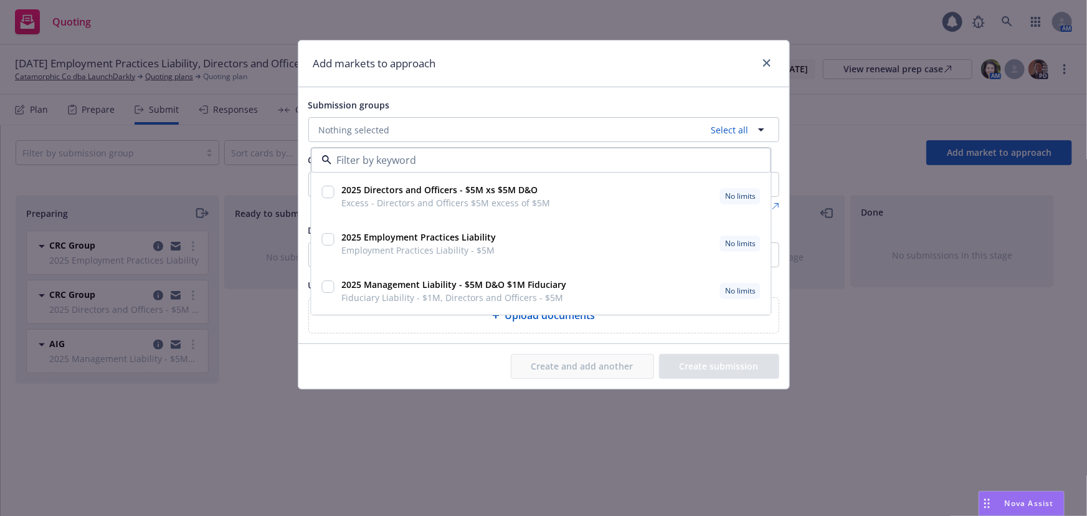
click at [329, 288] on input "checkbox" at bounding box center [327, 287] width 12 height 12
checkbox input "true"
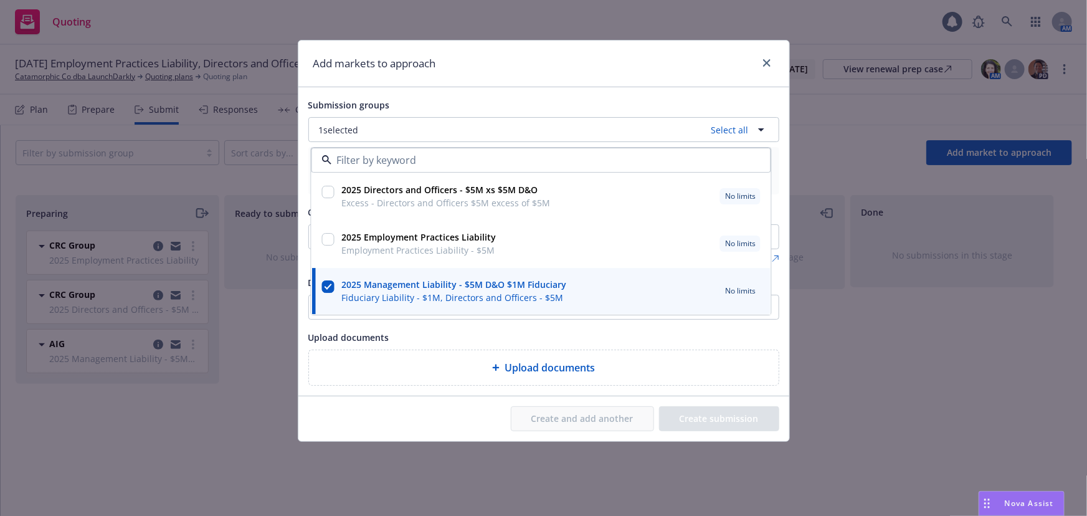
click at [703, 336] on div "Upload documents" at bounding box center [543, 336] width 471 height 15
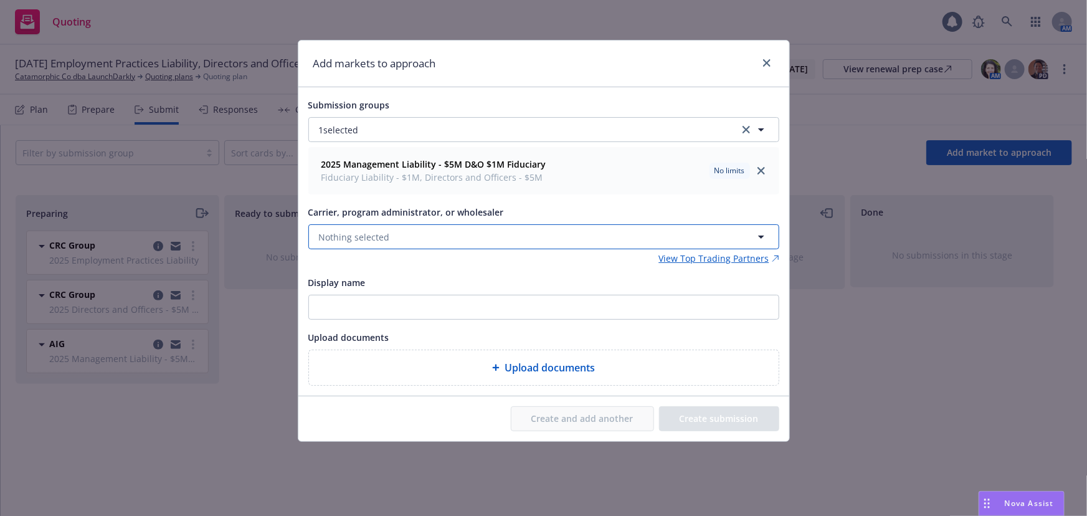
click at [513, 237] on button "Nothing selected" at bounding box center [543, 236] width 471 height 25
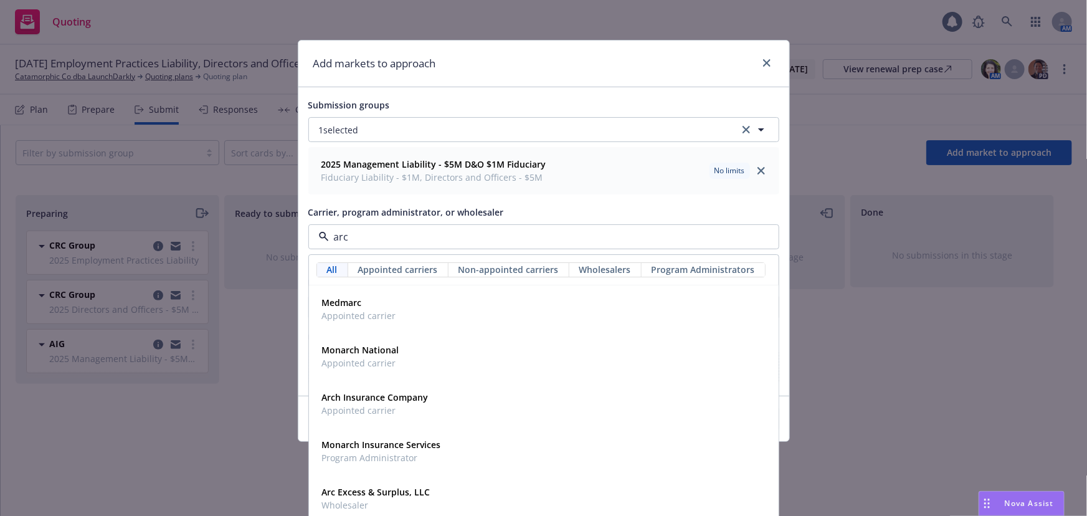
type input "arch"
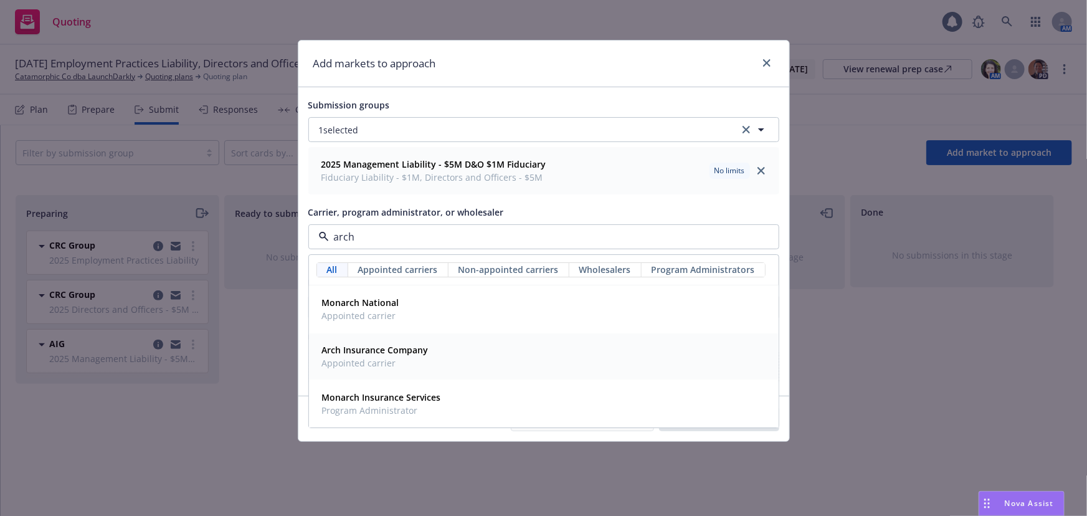
click at [420, 354] on strong "Arch Insurance Company" at bounding box center [375, 350] width 106 height 12
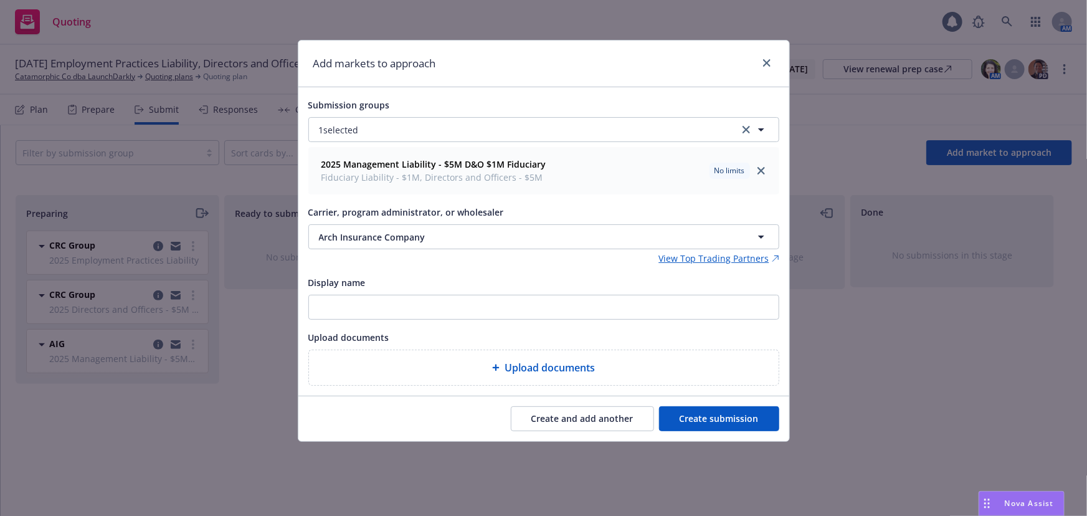
click at [730, 421] on button "Create submission" at bounding box center [719, 418] width 120 height 25
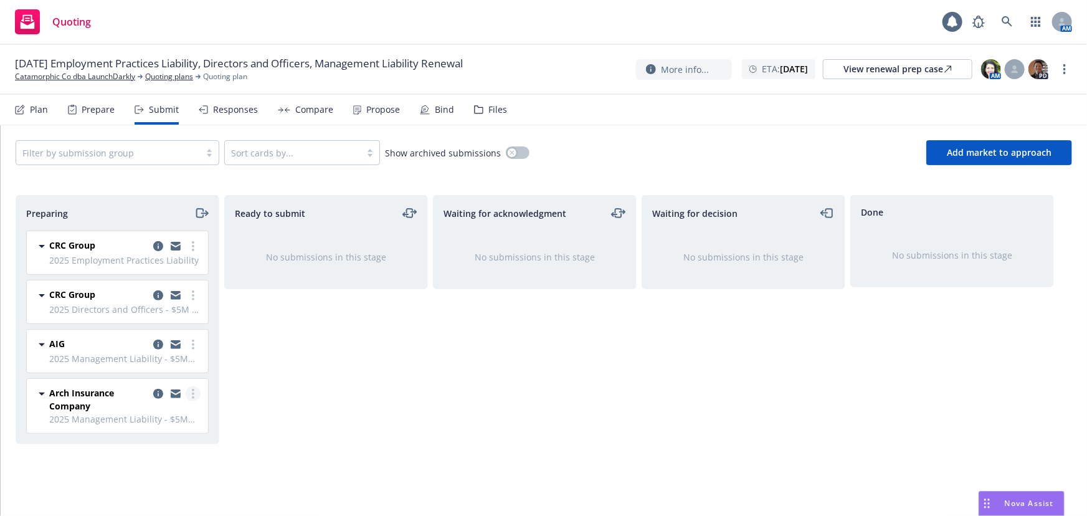
click at [194, 392] on link "more" at bounding box center [193, 393] width 15 height 15
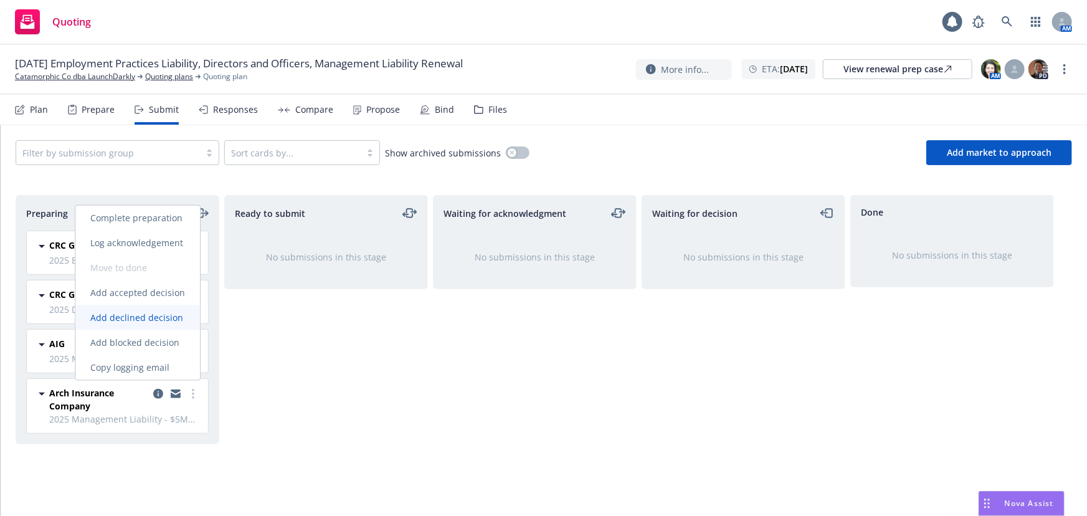
click at [162, 310] on link "Add declined decision" at bounding box center [137, 317] width 125 height 25
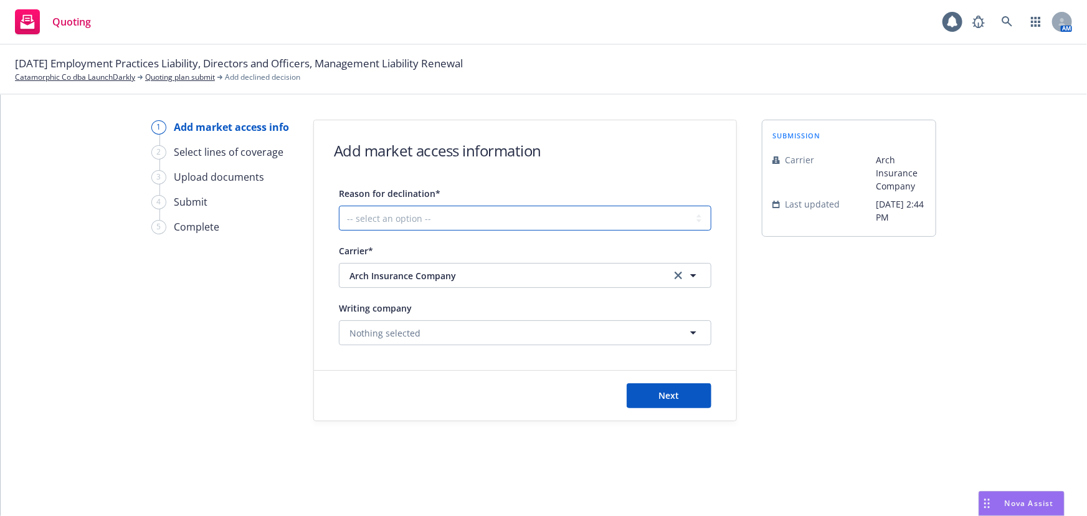
click at [464, 208] on select "-- select an option -- Cannot compete with other markets Carrier non-renewed Ca…" at bounding box center [525, 217] width 372 height 25
select select "CLIENT_CLAIM_LOSS_HISTORY"
click at [339, 205] on select "-- select an option -- Cannot compete with other markets Carrier non-renewed Ca…" at bounding box center [525, 217] width 372 height 25
click at [677, 391] on span "Next" at bounding box center [669, 395] width 21 height 12
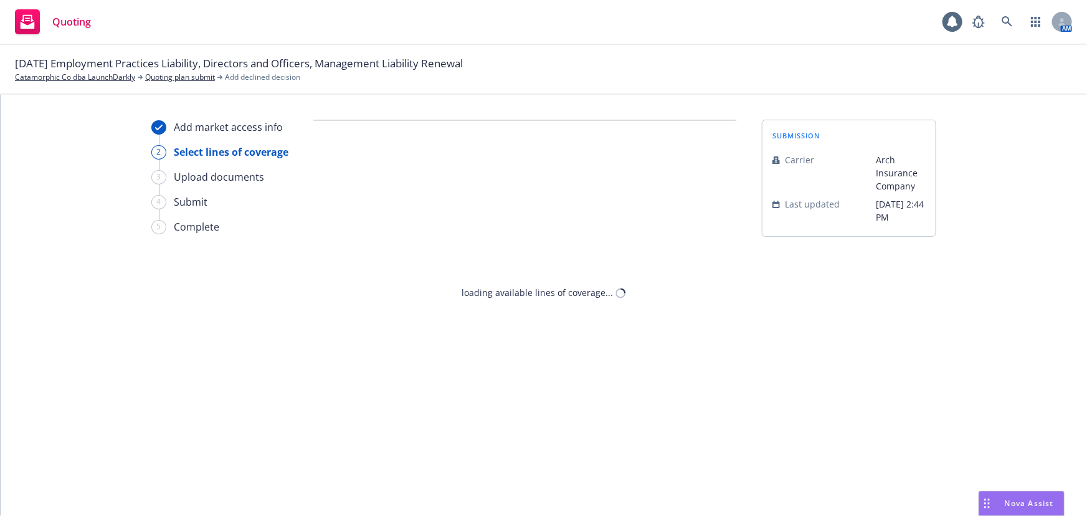
select select "CLIENT_CLAIM_LOSS_HISTORY"
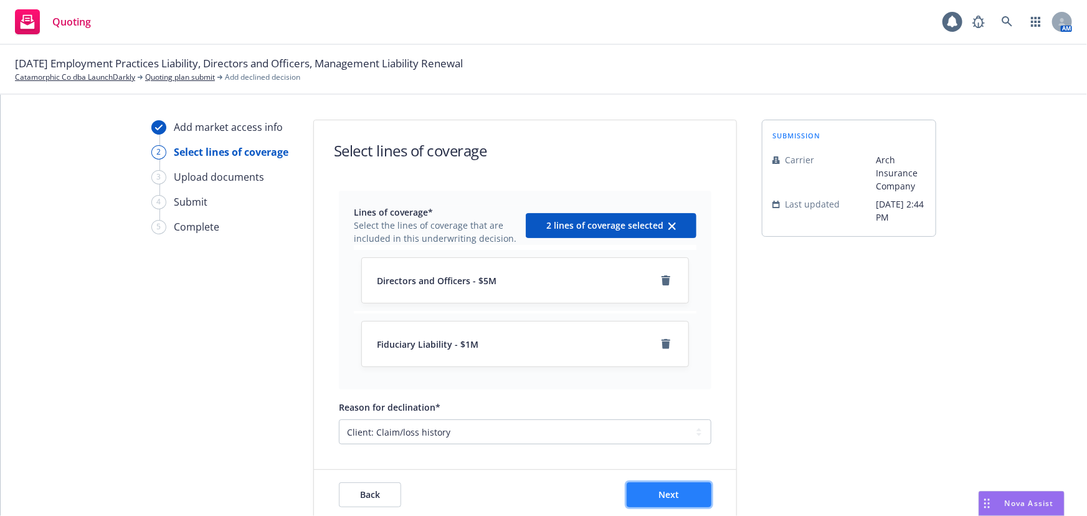
click at [689, 497] on button "Next" at bounding box center [668, 494] width 85 height 25
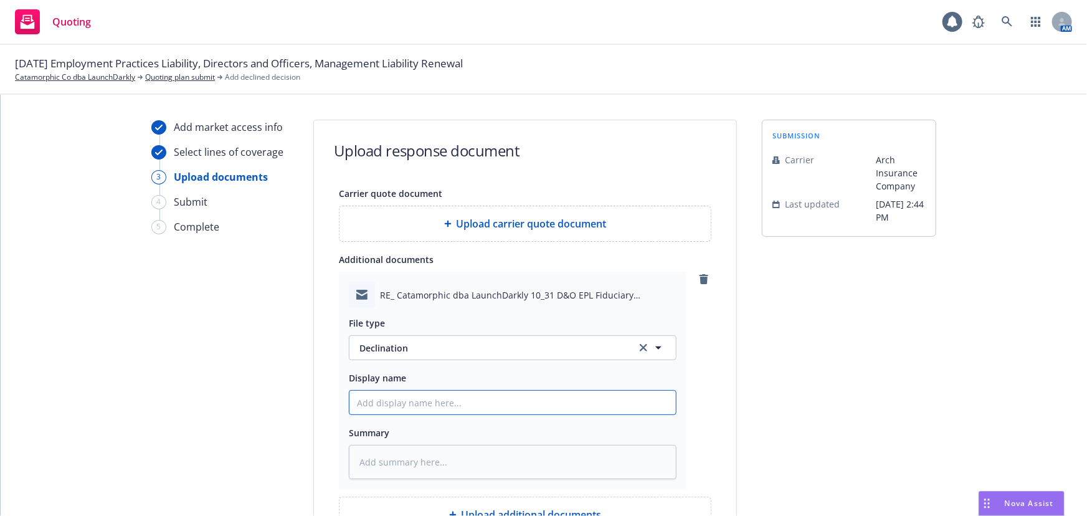
click at [416, 401] on input "Display name" at bounding box center [512, 402] width 326 height 24
type textarea "x"
type input "AR"
type textarea "x"
type input "ARc"
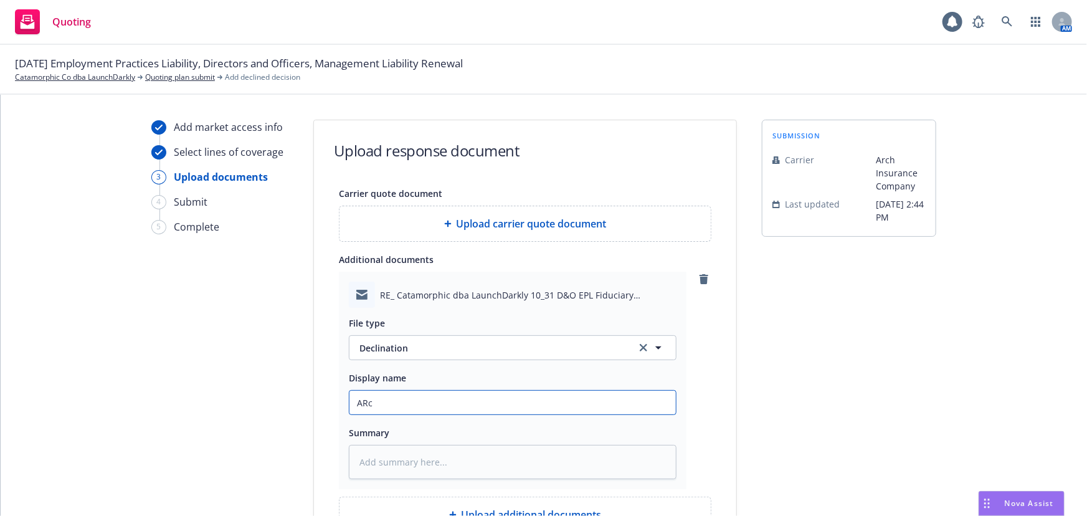
type textarea "x"
type input "ARch"
type textarea "x"
type input "ARch"
type textarea "x"
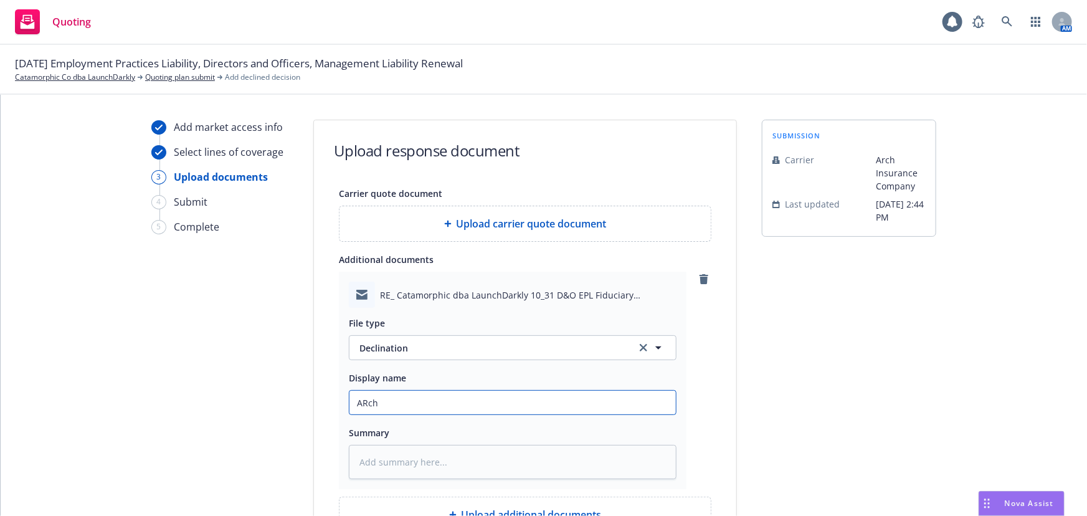
type input "ARch D"
type textarea "x"
type input "ARch"
type textarea "x"
type input "ARch"
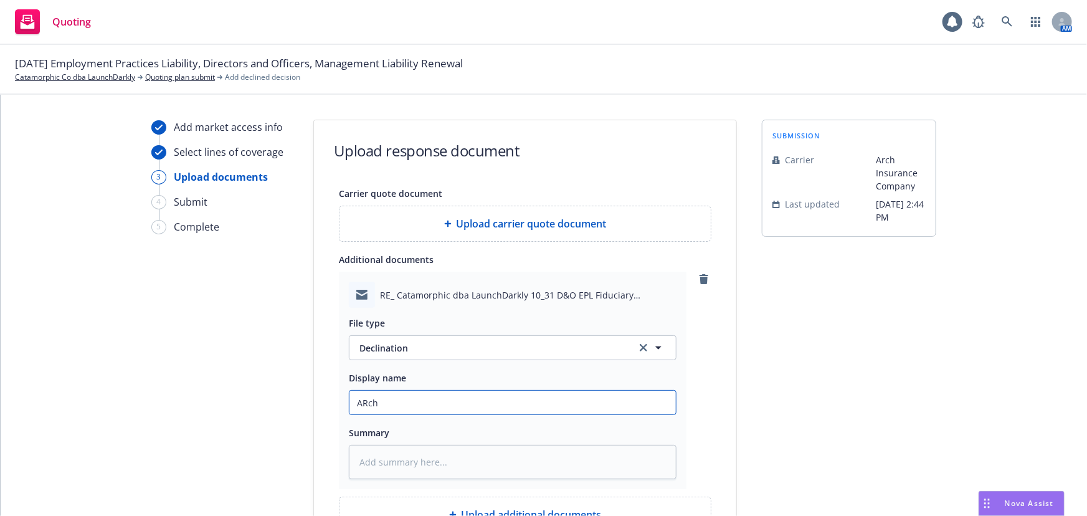
type textarea "x"
type input "ARc"
type textarea "x"
type input "AR"
type textarea "x"
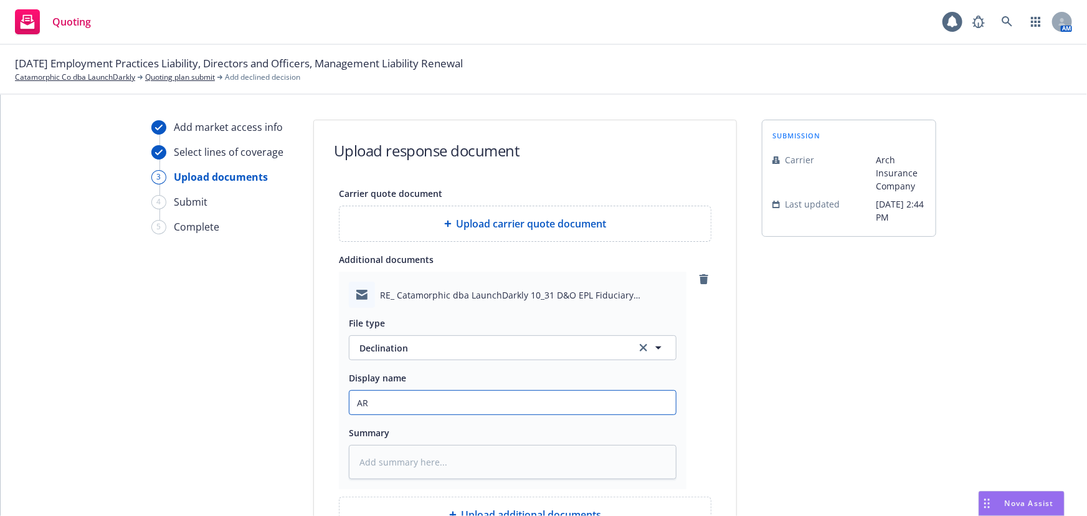
type input "A"
type textarea "x"
type input "Ar"
type textarea "x"
type input "Arch"
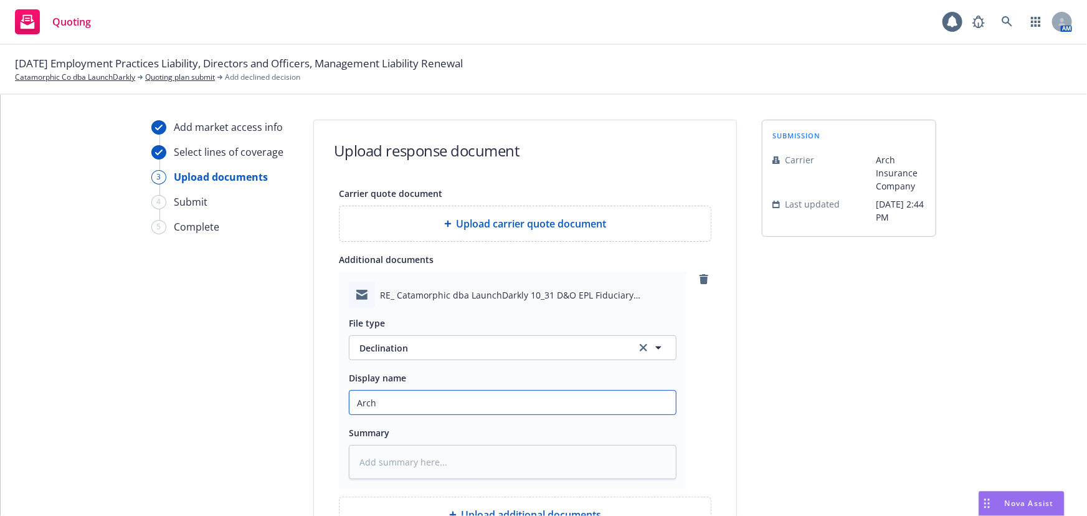
type textarea "x"
type input "Arch"
type textarea "x"
type input "Arch D"
type textarea "x"
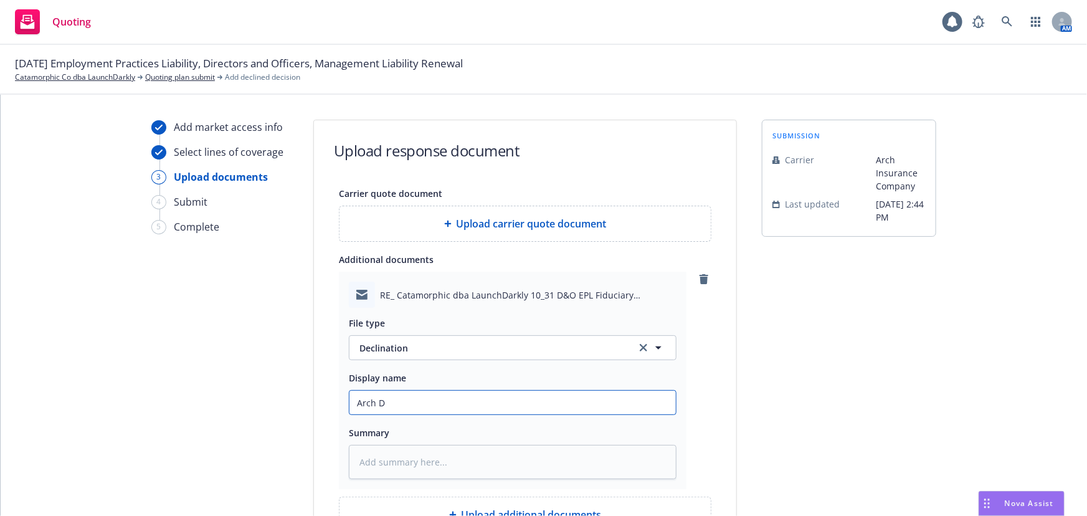
type input "Arch De"
type textarea "x"
type input "Arch Dec"
type textarea "x"
type input "Arch Decl"
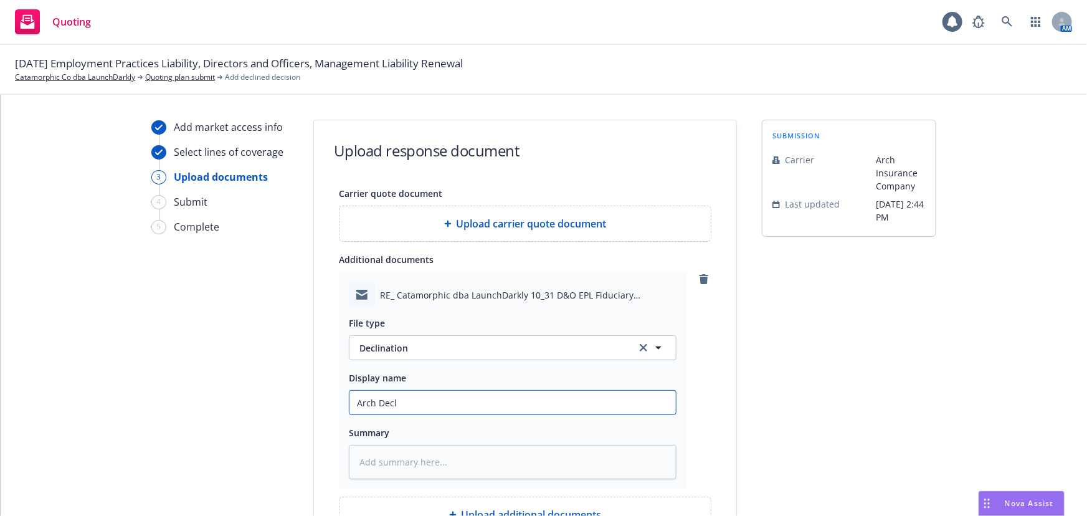
type textarea "x"
type input "Arch Decli"
type textarea "x"
type input "Arch Declin"
type textarea "x"
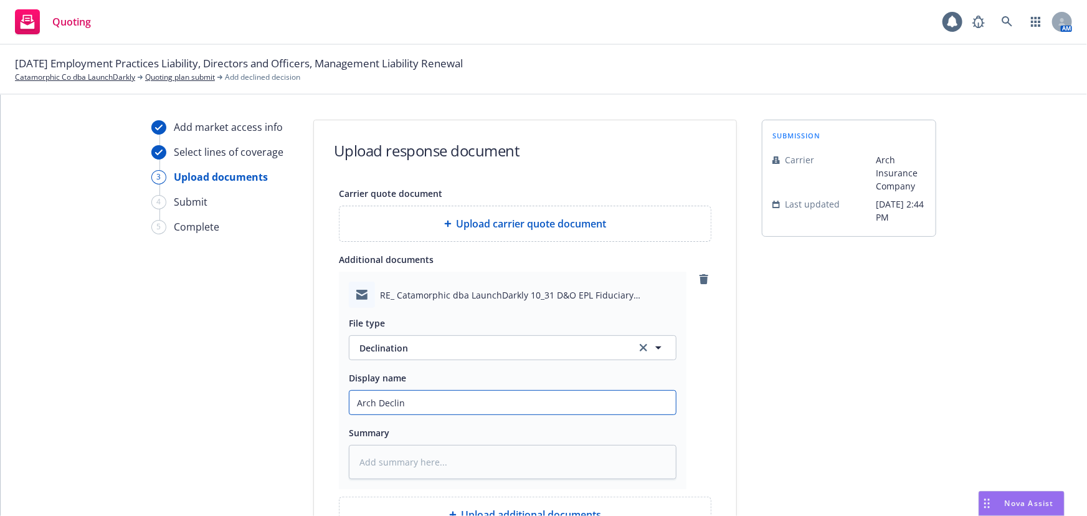
type input "Arch Declina"
type textarea "x"
type input "Arch Declinat"
type textarea "x"
type input "Arch Declinati"
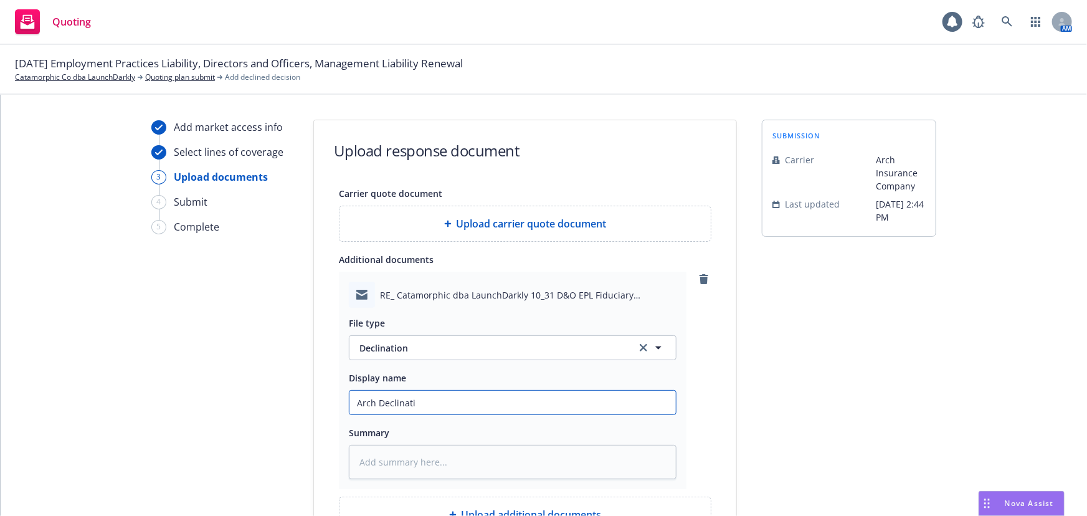
type textarea "x"
type input "Arch Declinatio"
type textarea "x"
type input "Arch Declination"
type textarea "x"
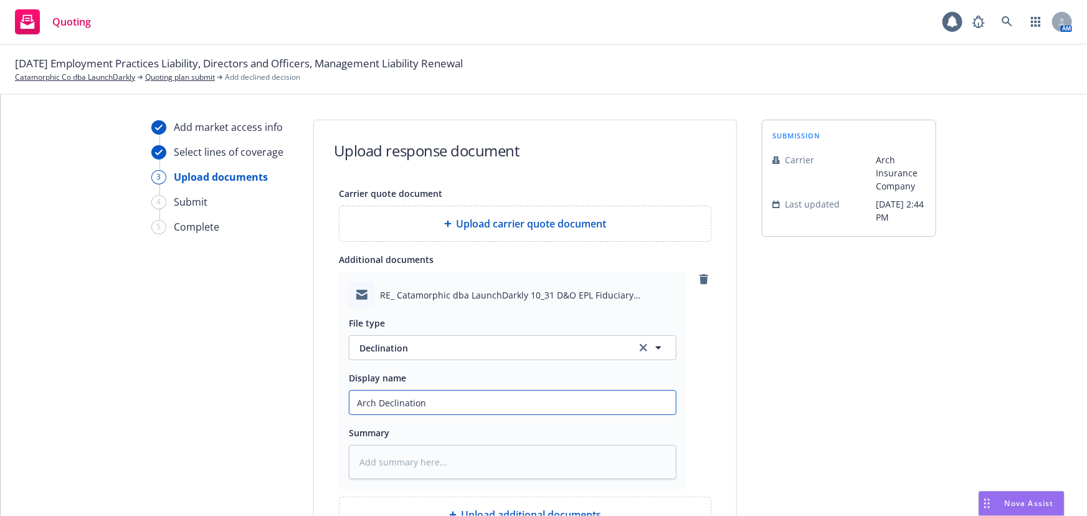
type input "Arch Declination"
type textarea "x"
type input "Arch Declination I"
type textarea "x"
type input "Arch Declination Is"
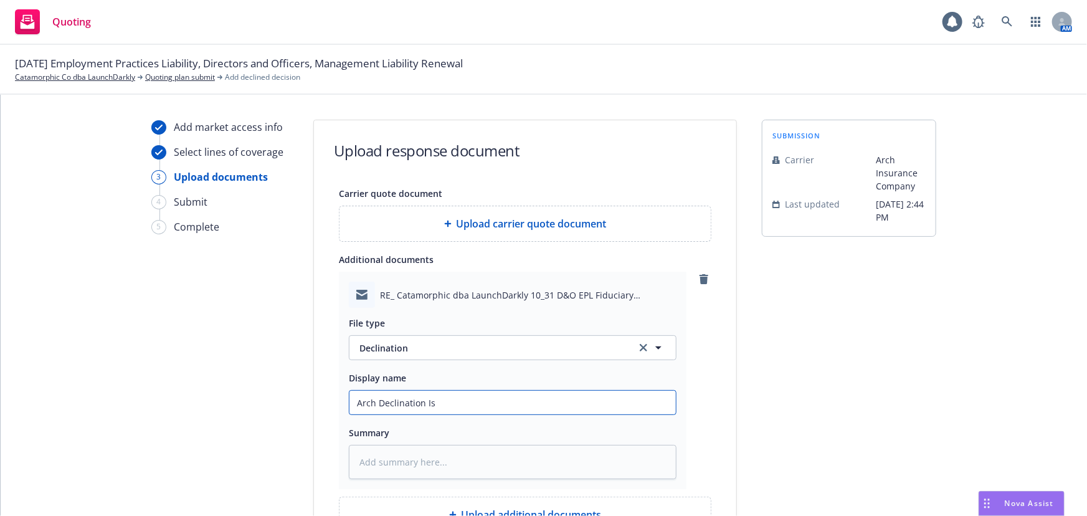
type textarea "x"
type input "Arch Declination Isa"
type textarea "x"
type input "Arch Declination Isab"
type textarea "x"
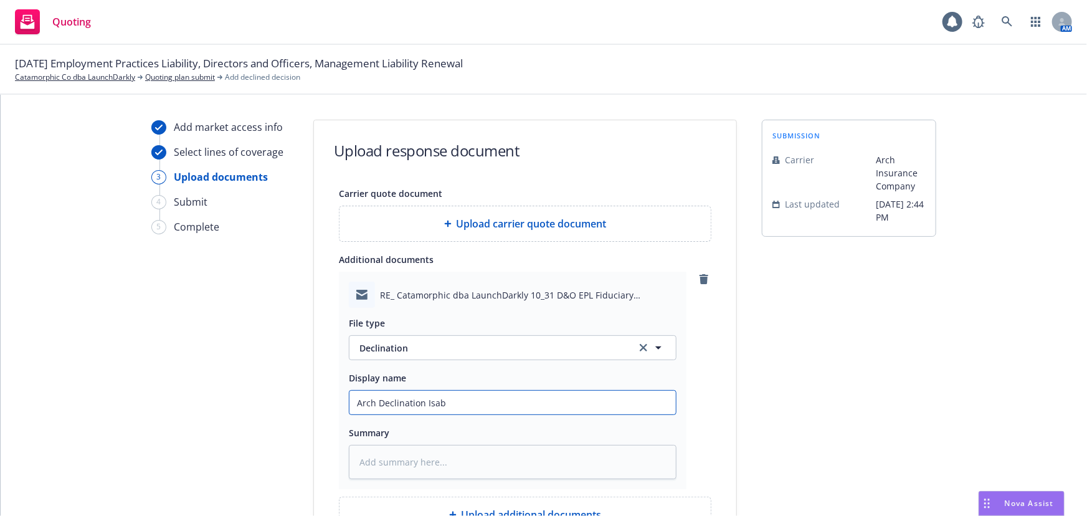
type input "Arch Declination Isabe"
type textarea "x"
type input "Arch Declination Isabel"
type textarea "x"
type input "Arch Declination Isabell"
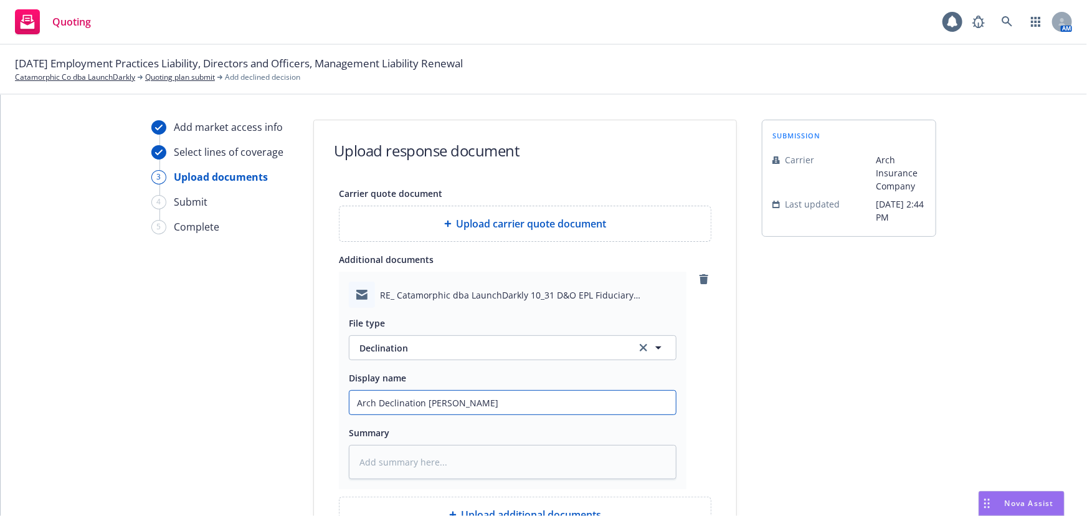
type textarea "x"
type input "Arch Declination Isabella"
type textarea "x"
type input "Arch Declination Isabella"
type textarea "x"
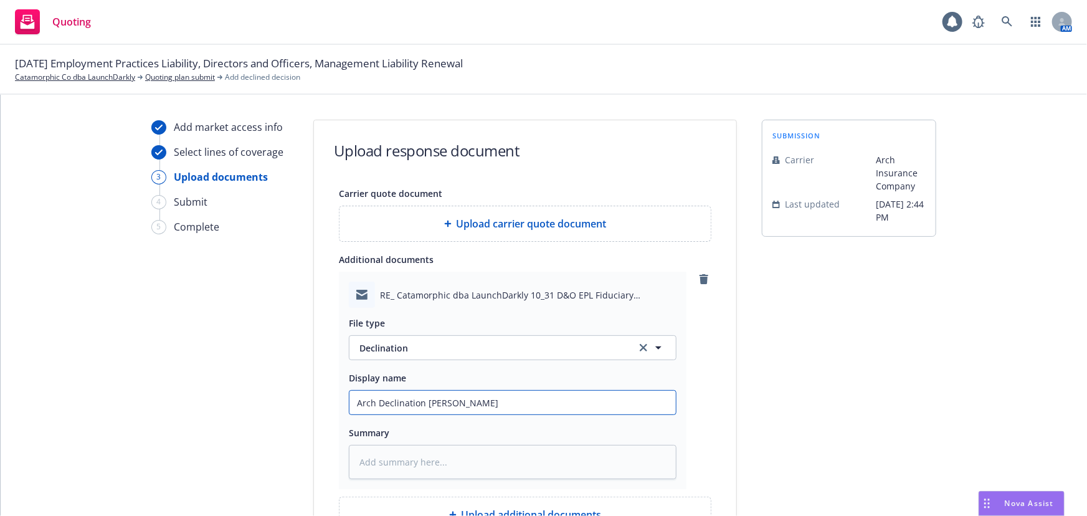
type input "Arch Declination Isabella N"
type textarea "x"
type input "Arch Declination Isabella No"
type textarea "x"
type input "Arch Declination Isabella Now"
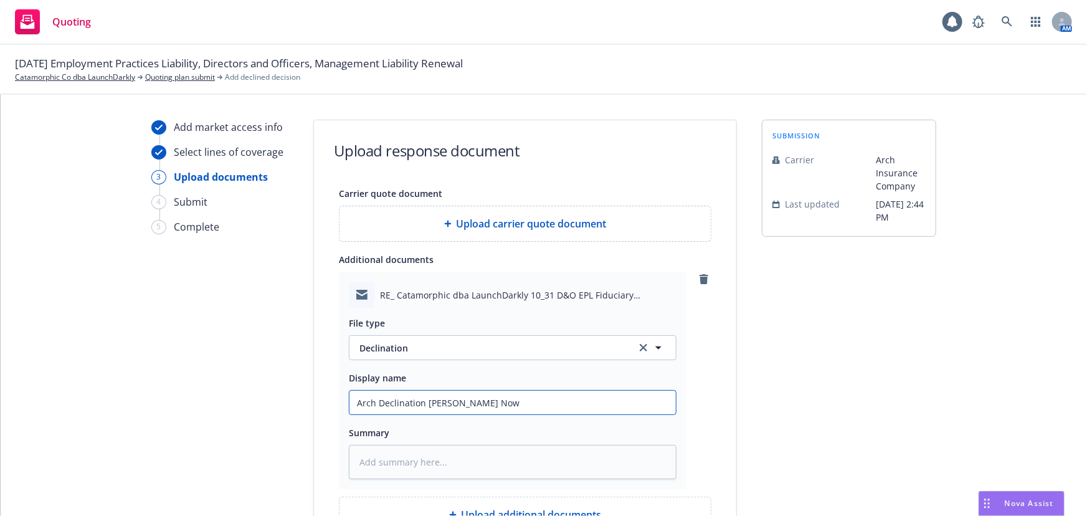
type textarea "x"
type input "Arch Declination Isabella Nowa"
type textarea "x"
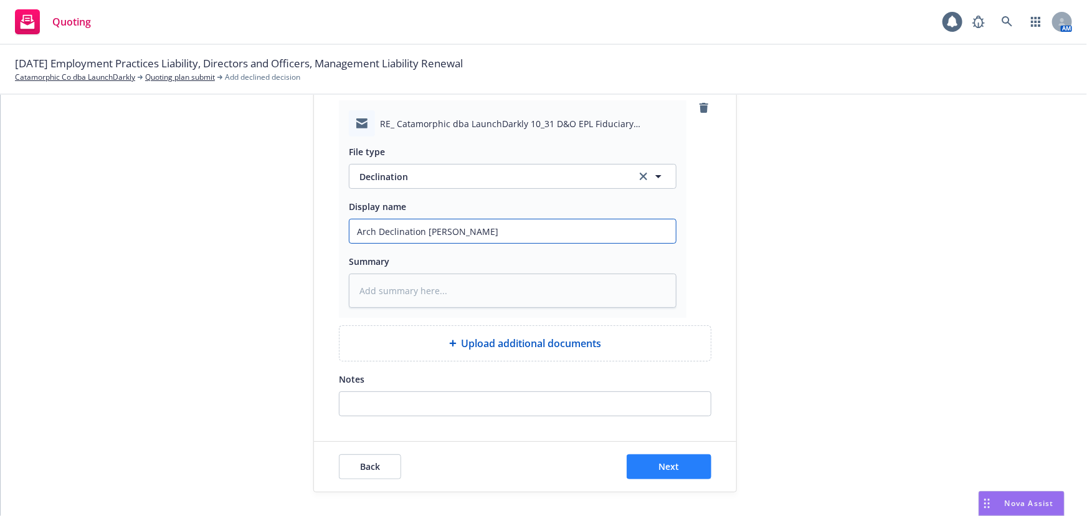
type input "Arch Declination Isabella Nowak"
click at [687, 471] on button "Next" at bounding box center [668, 466] width 85 height 25
type textarea "x"
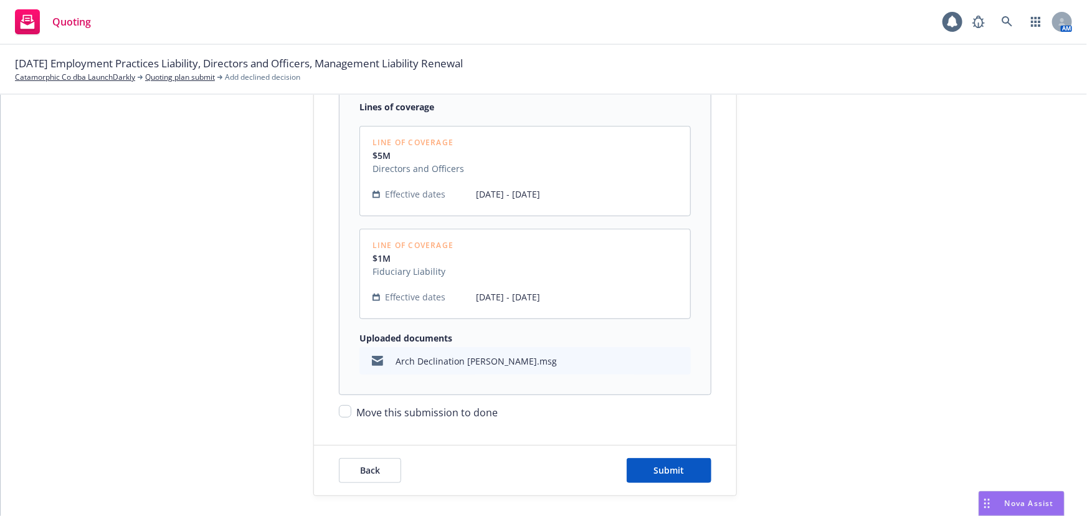
scroll to position [247, 0]
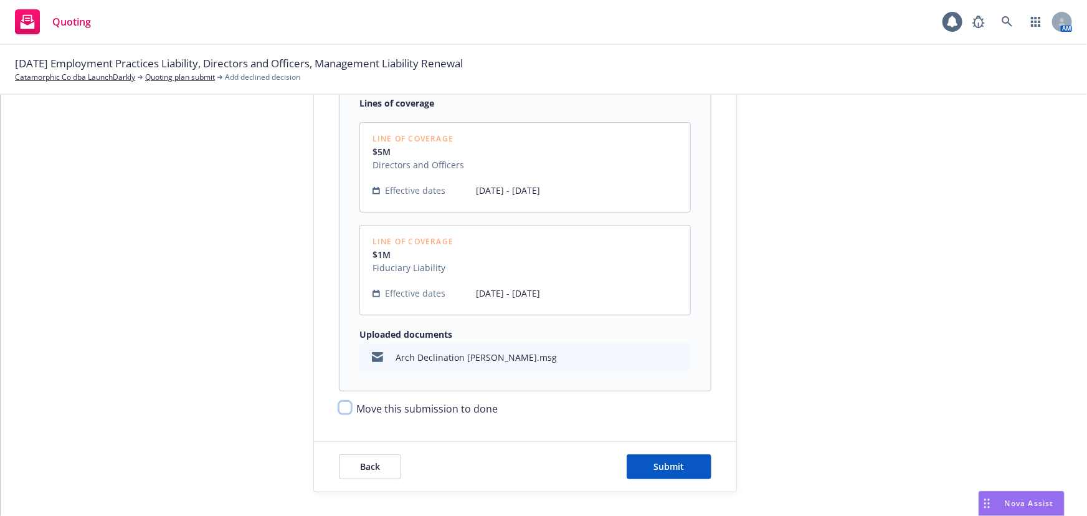
click at [339, 403] on input "Move this submission to done" at bounding box center [345, 407] width 12 height 12
checkbox input "true"
click at [667, 471] on button "Submit" at bounding box center [668, 466] width 85 height 25
